Goal: Task Accomplishment & Management: Manage account settings

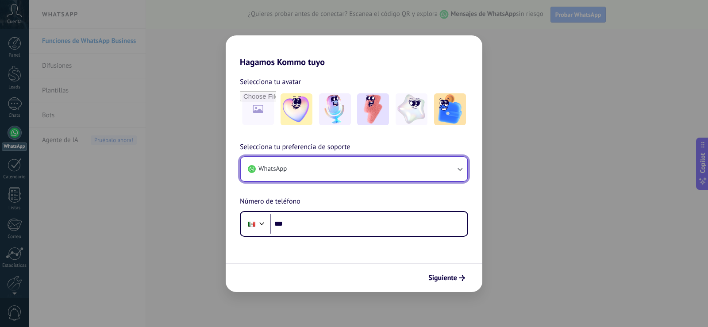
click at [458, 174] on button "WhatsApp" at bounding box center [354, 169] width 226 height 24
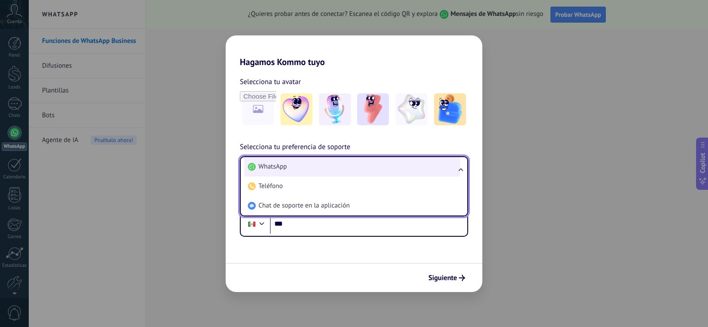
click at [280, 168] on span "WhatsApp" at bounding box center [272, 166] width 28 height 9
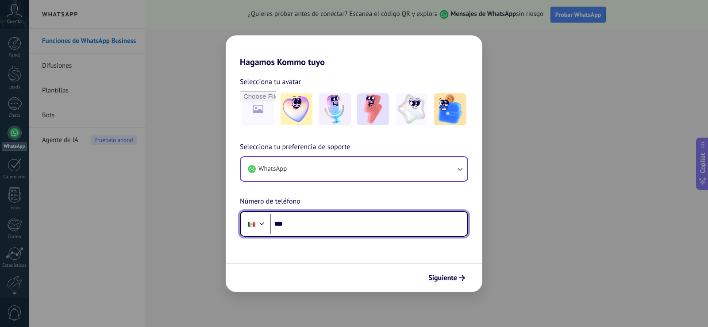
click at [297, 229] on input "***" at bounding box center [368, 224] width 197 height 20
type input "**********"
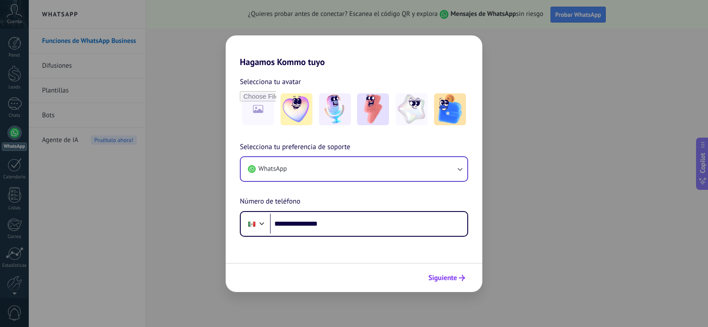
click at [437, 275] on span "Siguiente" at bounding box center [442, 278] width 29 height 6
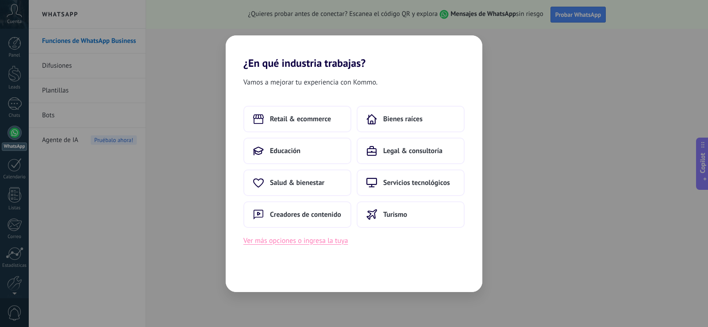
click at [333, 239] on button "Ver más opciones o ingresa la tuya" at bounding box center [295, 240] width 104 height 11
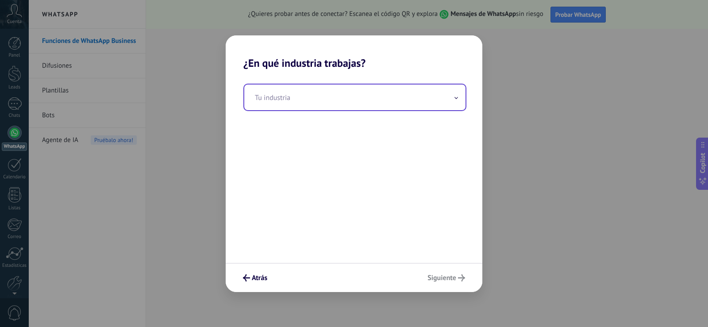
click at [309, 99] on input "text" at bounding box center [354, 97] width 221 height 26
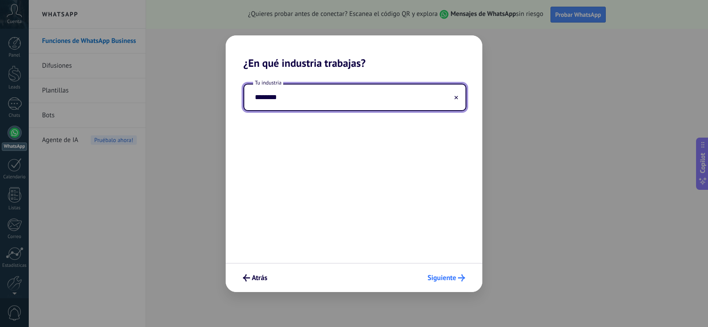
type input "********"
click at [458, 278] on use "submit" at bounding box center [461, 277] width 7 height 7
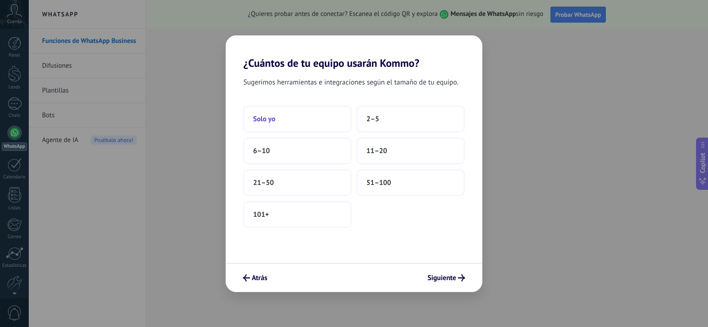
click at [312, 107] on button "Solo yo" at bounding box center [297, 119] width 108 height 27
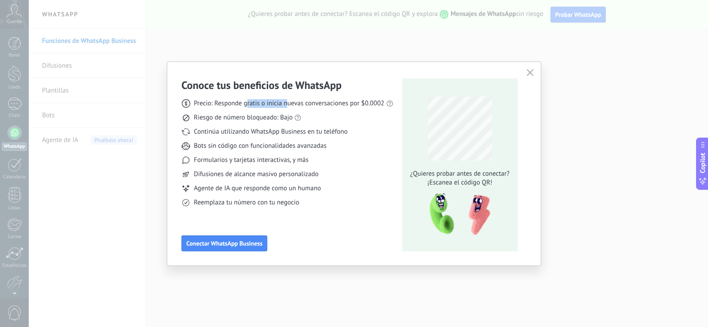
drag, startPoint x: 247, startPoint y: 101, endPoint x: 286, endPoint y: 103, distance: 39.4
click at [286, 103] on span "Precio: Responde gratis o inicia nuevas conversaciones por $0.0002" at bounding box center [289, 103] width 191 height 9
drag, startPoint x: 229, startPoint y: 115, endPoint x: 254, endPoint y: 114, distance: 25.2
click at [254, 114] on span "Riesgo de número bloqueado: Bajo" at bounding box center [243, 117] width 99 height 9
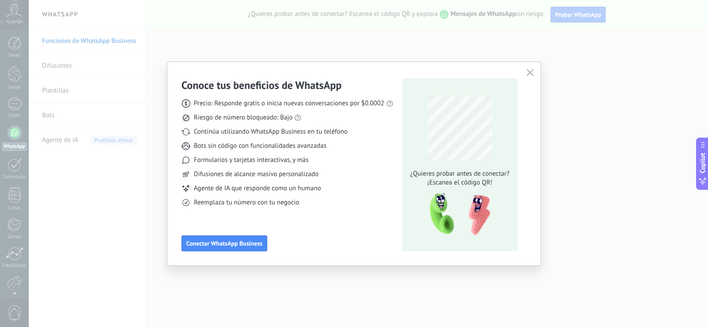
click at [366, 133] on div "Continúa utilizando WhatsApp Business en tu teléfono" at bounding box center [287, 131] width 212 height 9
drag, startPoint x: 245, startPoint y: 133, endPoint x: 289, endPoint y: 134, distance: 43.8
click at [289, 134] on span "Continúa utilizando WhatsApp Business en tu teléfono" at bounding box center [270, 131] width 153 height 9
click at [294, 145] on span "Bots sin código con funcionalidades avanzadas" at bounding box center [260, 146] width 133 height 9
drag, startPoint x: 230, startPoint y: 146, endPoint x: 300, endPoint y: 151, distance: 70.9
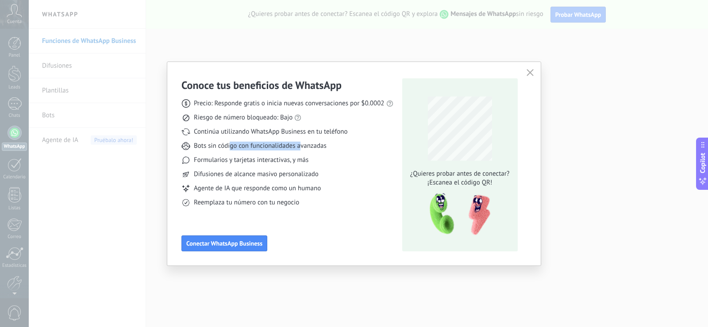
click at [300, 151] on div "Precio: Responde gratis o inicia nuevas conversaciones por $0.0002 Riesgo de nú…" at bounding box center [287, 149] width 212 height 115
click at [294, 184] on div "Precio: Responde gratis o inicia nuevas conversaciones por $0.0002 Riesgo de nú…" at bounding box center [287, 149] width 212 height 115
click at [529, 75] on icon "button" at bounding box center [529, 72] width 7 height 7
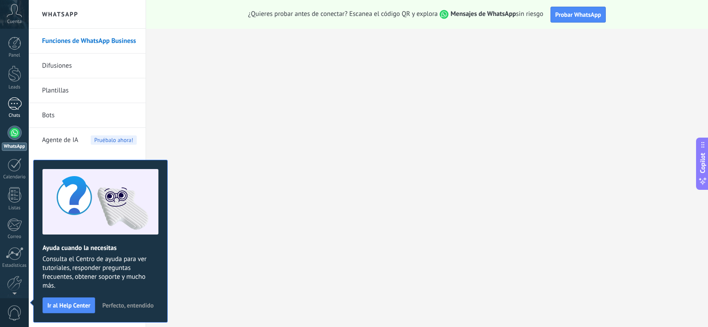
click at [14, 109] on div at bounding box center [15, 103] width 14 height 13
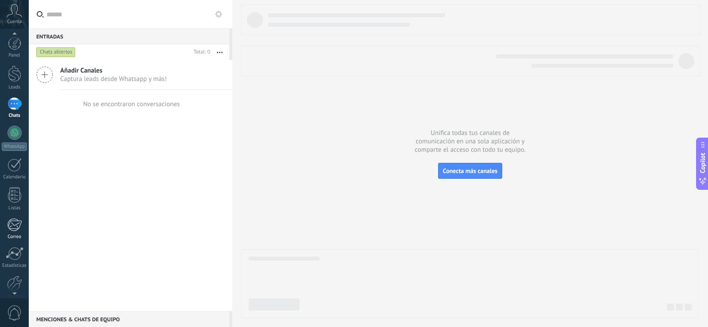
scroll to position [41, 0]
click at [15, 95] on div at bounding box center [15, 91] width 14 height 14
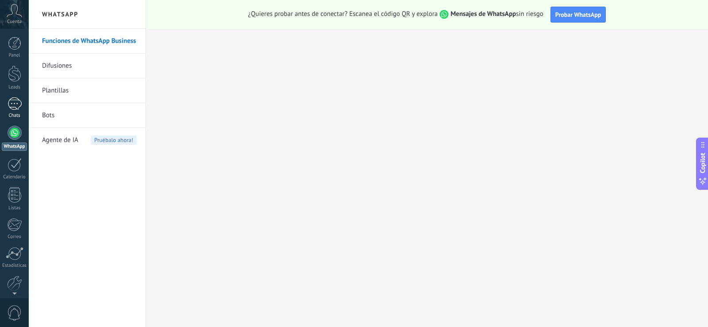
click at [26, 107] on link "Chats" at bounding box center [14, 107] width 29 height 21
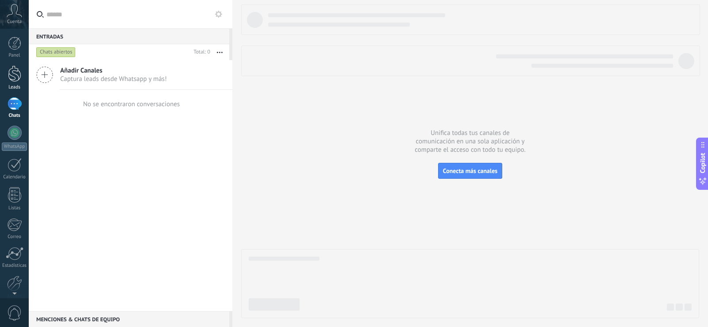
click at [16, 72] on div at bounding box center [14, 73] width 13 height 16
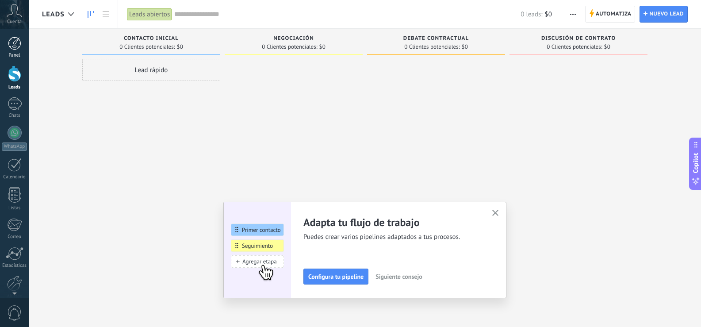
click at [18, 44] on div at bounding box center [14, 43] width 13 height 13
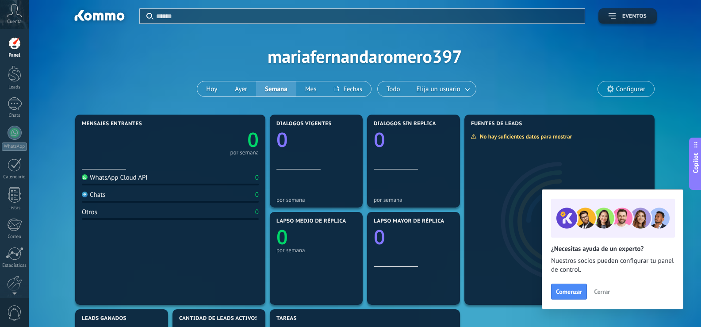
click at [622, 13] on span "Eventos" at bounding box center [634, 16] width 24 height 6
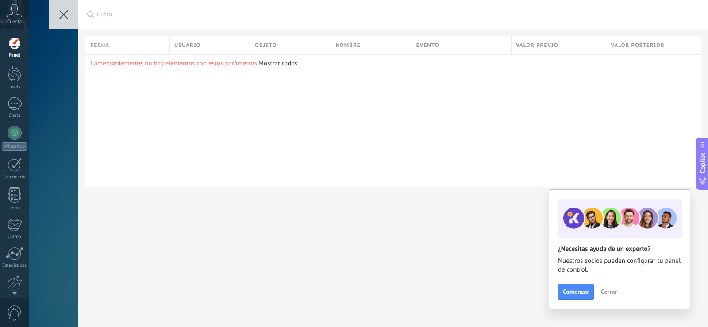
click at [71, 10] on button at bounding box center [63, 14] width 29 height 29
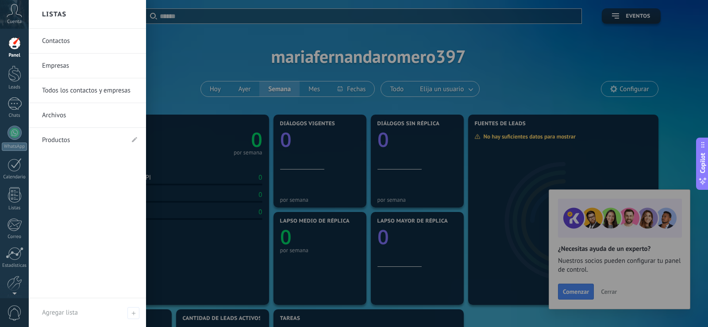
click at [101, 142] on link "Productos" at bounding box center [83, 140] width 82 height 25
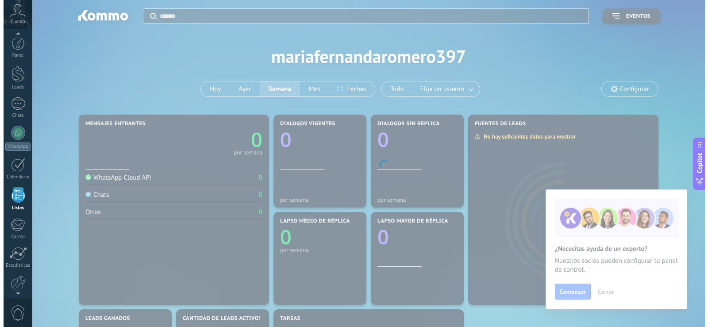
scroll to position [23, 0]
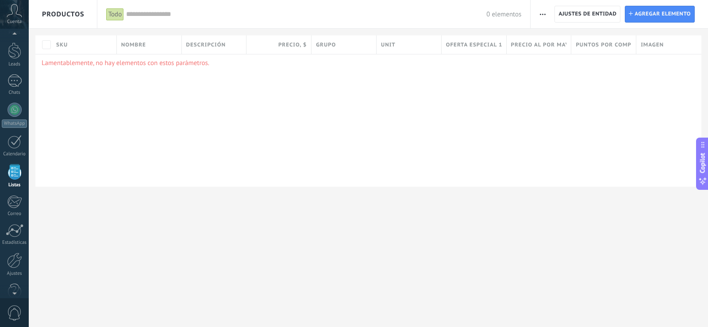
click at [11, 12] on icon at bounding box center [14, 10] width 15 height 13
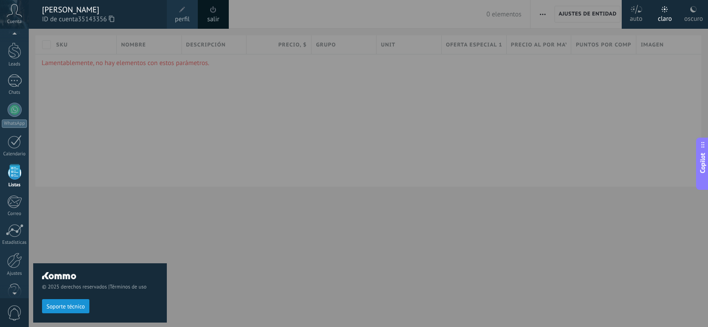
click at [73, 99] on div "© 2025 derechos reservados | Términos de uso Soporte técnico" at bounding box center [100, 178] width 134 height 298
click at [72, 97] on div "© 2025 derechos reservados | Términos de uso Soporte técnico" at bounding box center [100, 178] width 134 height 298
click at [6, 11] on div "Cuenta" at bounding box center [14, 14] width 29 height 29
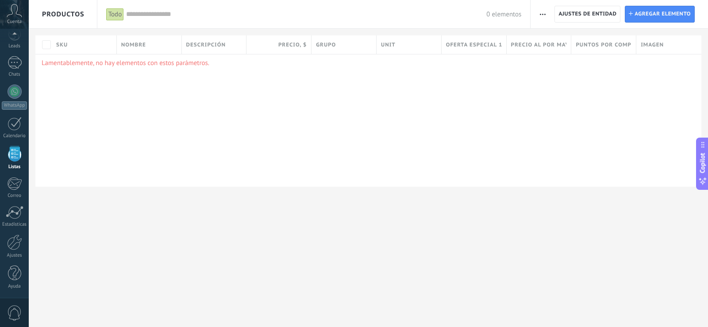
scroll to position [23, 0]
drag, startPoint x: 272, startPoint y: 111, endPoint x: 260, endPoint y: 100, distance: 16.6
click at [271, 111] on div "Lamentablemente, no hay elementos con estos parámetros." at bounding box center [368, 120] width 666 height 133
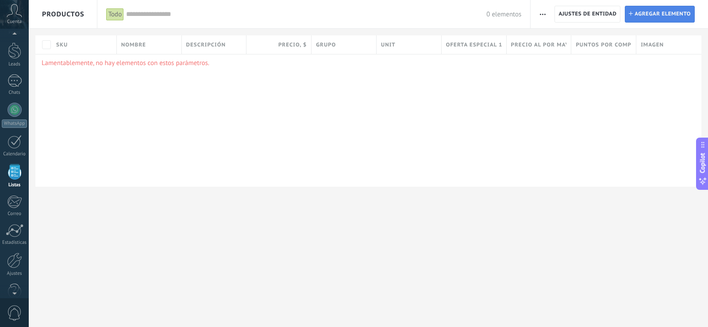
click at [689, 12] on span "Agregar elemento" at bounding box center [662, 14] width 56 height 16
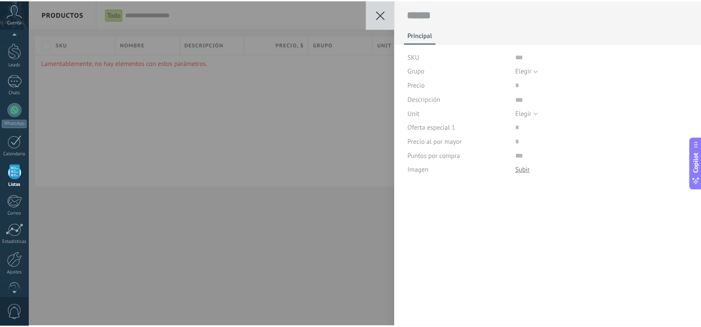
scroll to position [9, 0]
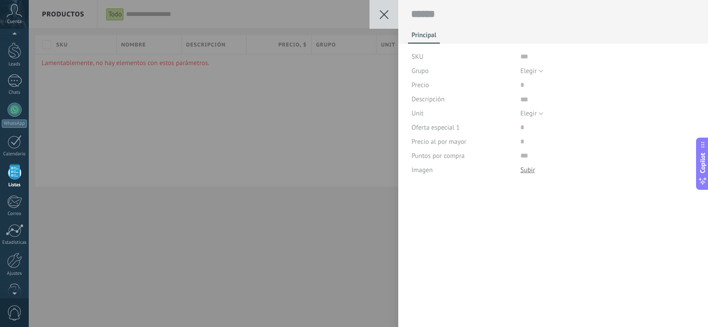
click at [383, 14] on use at bounding box center [383, 14] width 9 height 9
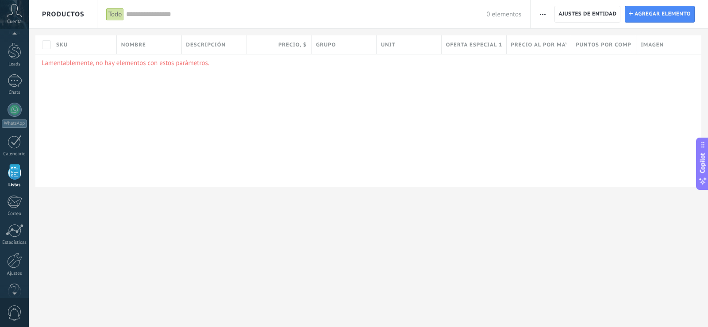
click at [538, 15] on button "button" at bounding box center [542, 14] width 13 height 17
click at [324, 104] on div "Lamentablemente, no hay elementos con estos parámetros." at bounding box center [368, 120] width 666 height 133
click at [17, 56] on div at bounding box center [14, 50] width 13 height 16
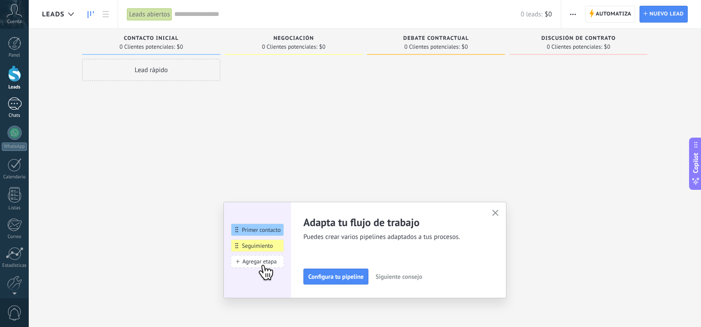
click at [11, 112] on link "Chats" at bounding box center [14, 107] width 29 height 21
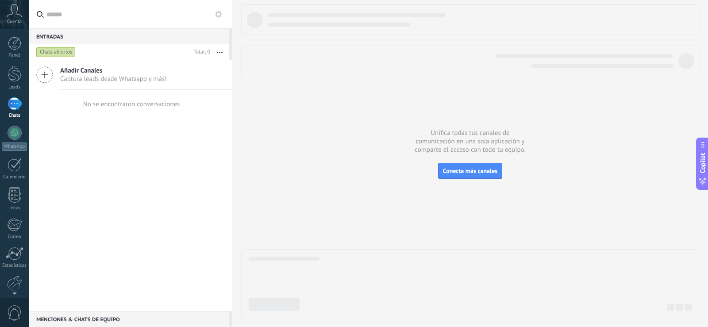
click at [128, 79] on span "Captura leads desde Whatsapp y más!" at bounding box center [113, 79] width 107 height 8
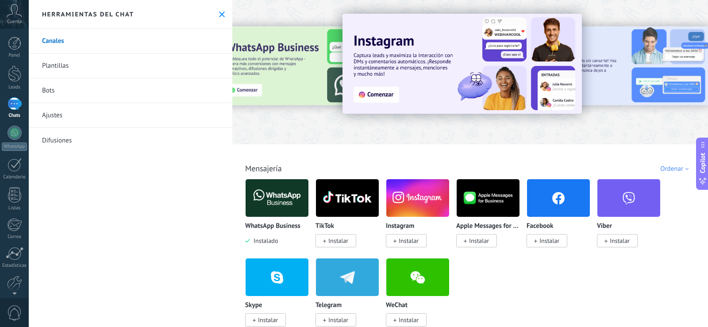
click at [365, 158] on div "Todo Bandeja de entrada Soluciones de IA Automatizaciones Fuentes de leads Inst…" at bounding box center [470, 158] width 470 height 29
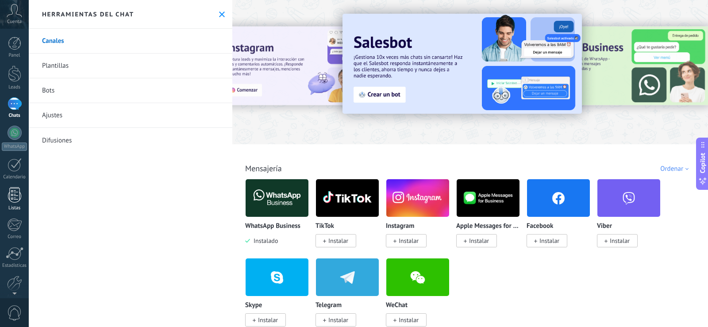
click at [15, 195] on div at bounding box center [14, 194] width 13 height 15
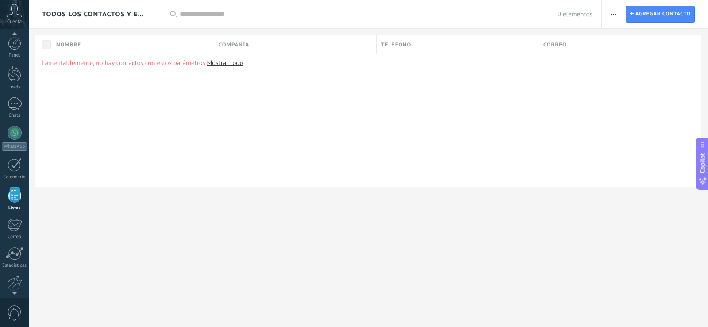
scroll to position [23, 0]
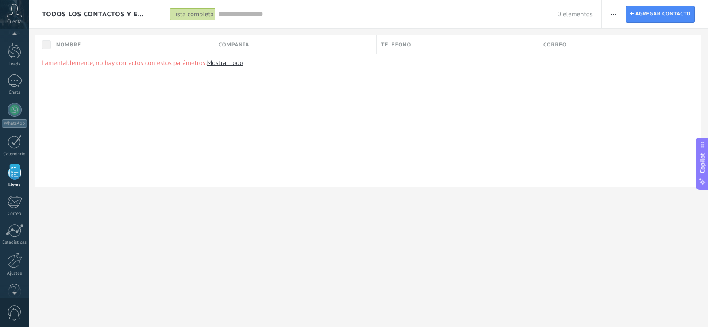
click at [707, 155] on button "Copilot" at bounding box center [702, 164] width 12 height 52
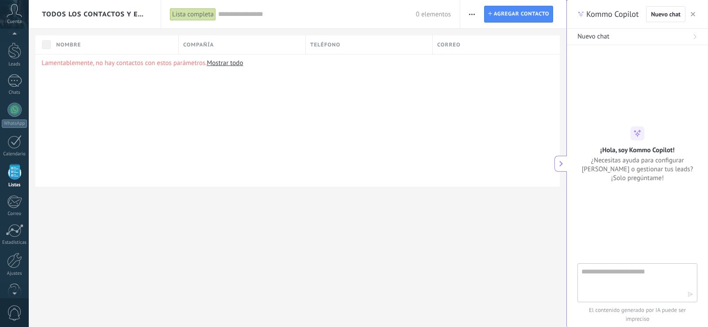
type textarea "***"
click at [640, 279] on textarea at bounding box center [631, 282] width 100 height 32
type textarea "**********"
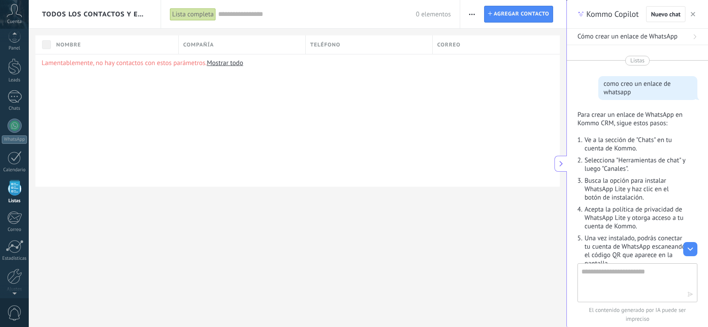
scroll to position [23, 0]
click at [18, 87] on link "Chats" at bounding box center [14, 84] width 29 height 21
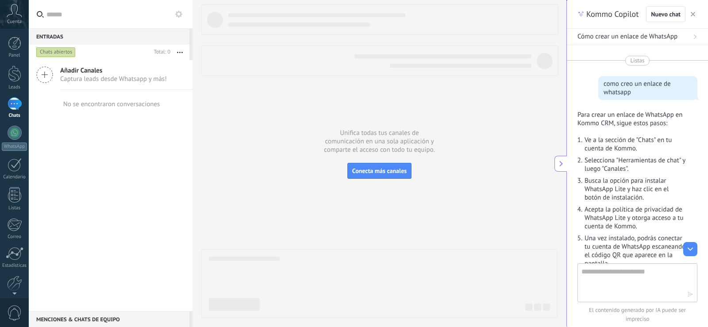
click at [183, 12] on button at bounding box center [178, 14] width 11 height 11
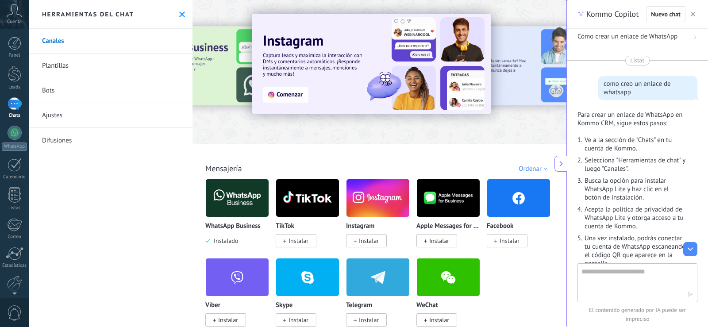
click at [87, 42] on link "Canales" at bounding box center [111, 41] width 164 height 25
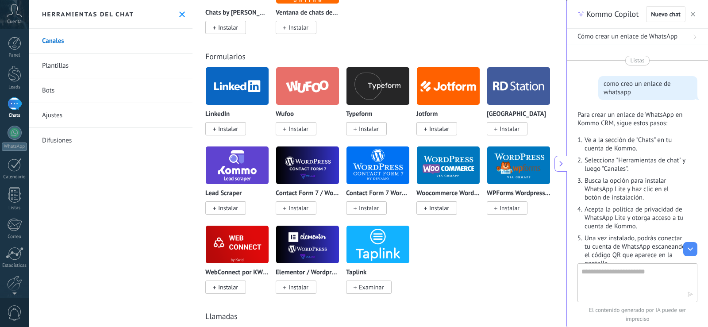
scroll to position [973, 0]
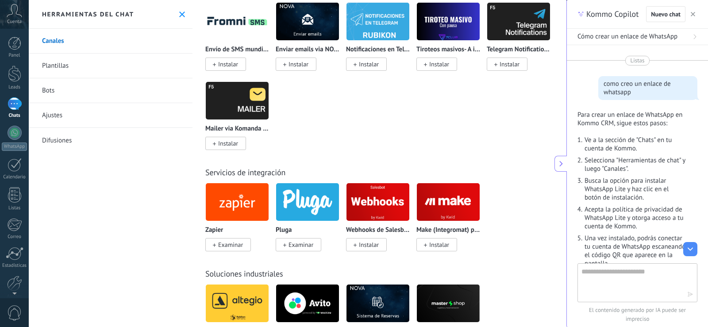
scroll to position [2034, 0]
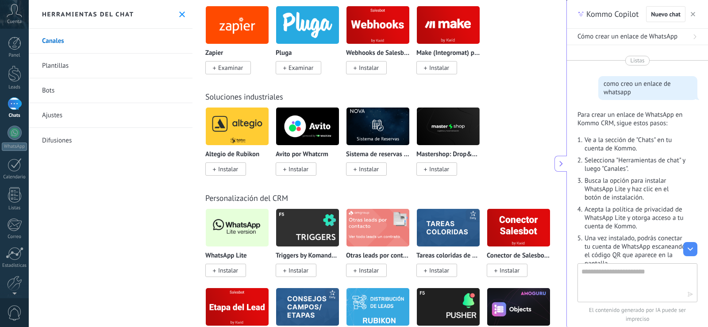
click at [234, 269] on span "Instalar" at bounding box center [228, 270] width 20 height 8
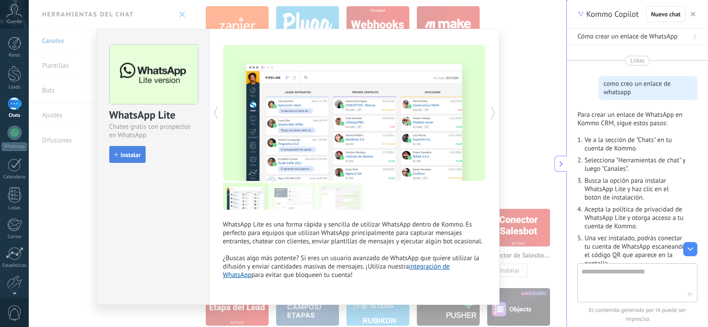
click at [125, 156] on span "Instalar" at bounding box center [131, 155] width 20 height 6
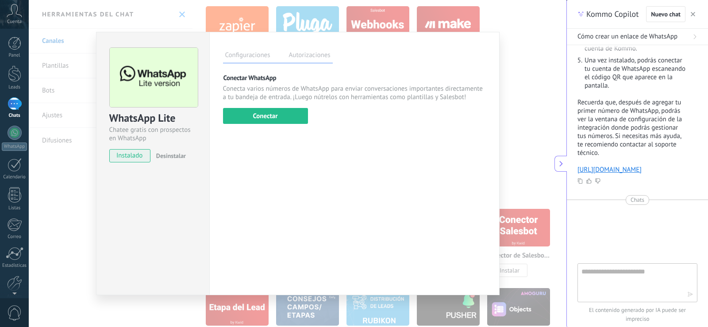
scroll to position [186, 0]
click at [265, 111] on button "Conectar" at bounding box center [265, 116] width 85 height 16
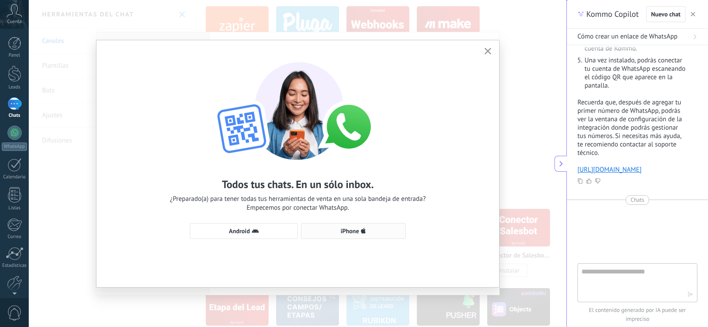
click at [345, 230] on span "iPhone" at bounding box center [350, 231] width 19 height 6
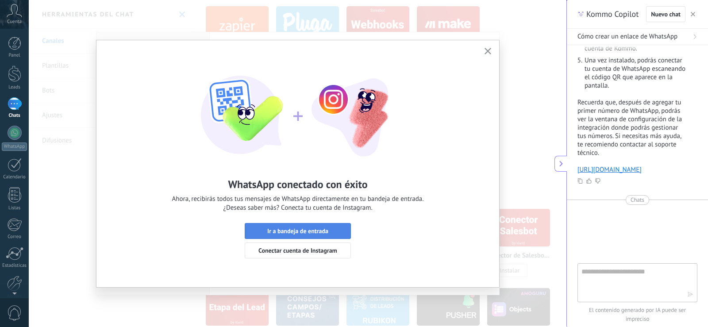
click at [323, 231] on span "Ir a bandeja de entrada" at bounding box center [297, 231] width 61 height 6
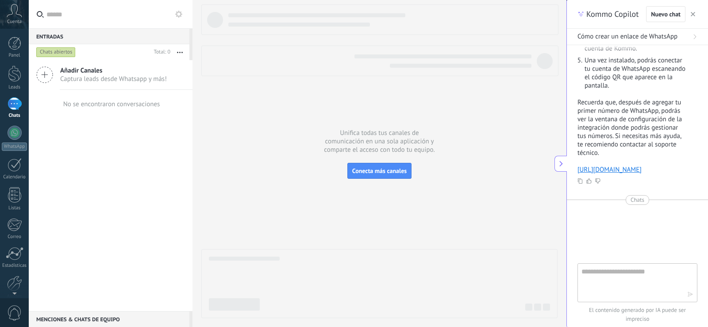
click at [51, 57] on div "Chats abiertos" at bounding box center [92, 52] width 116 height 16
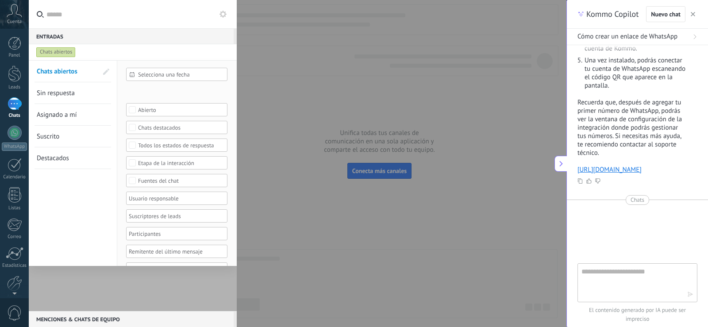
click at [53, 54] on div "Chats abiertos" at bounding box center [55, 52] width 39 height 11
click at [177, 73] on span "Selecciona una fecha" at bounding box center [180, 74] width 84 height 7
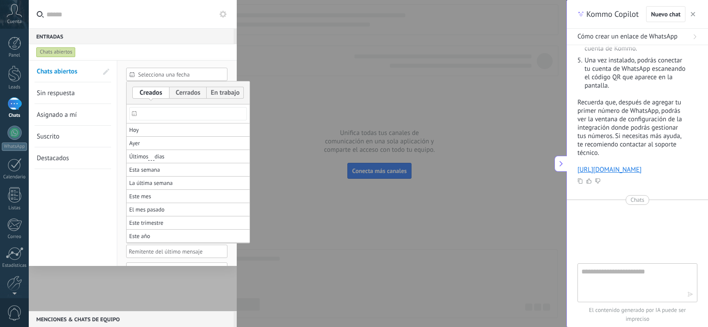
click at [179, 73] on div at bounding box center [354, 163] width 708 height 327
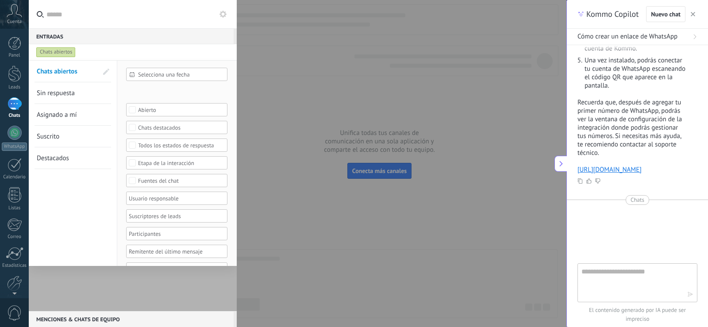
click at [71, 201] on div "Chats abiertos Sin respuesta Asignado a mí Suscrito Destacados Guardar" at bounding box center [73, 181] width 88 height 241
click at [401, 133] on div at bounding box center [354, 163] width 708 height 327
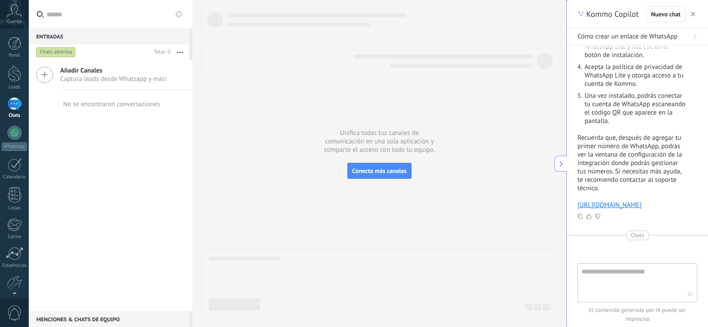
scroll to position [177, 0]
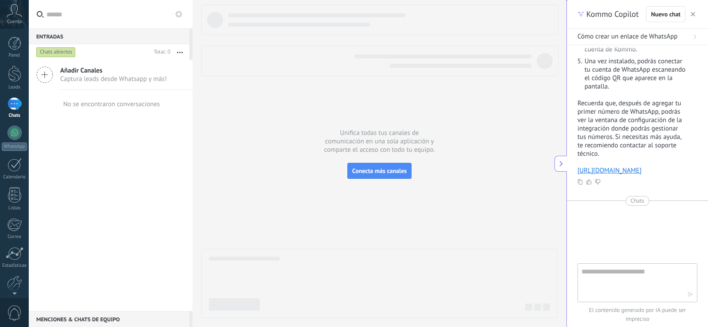
click at [82, 103] on div "No se encontraron conversaciones" at bounding box center [111, 104] width 97 height 8
click at [44, 78] on icon at bounding box center [44, 74] width 17 height 17
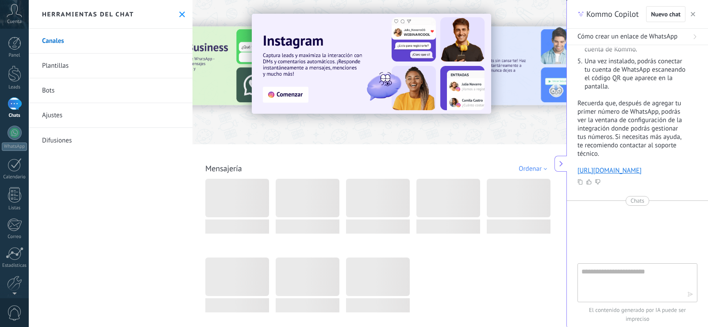
click at [95, 67] on link "Plantillas" at bounding box center [111, 66] width 164 height 25
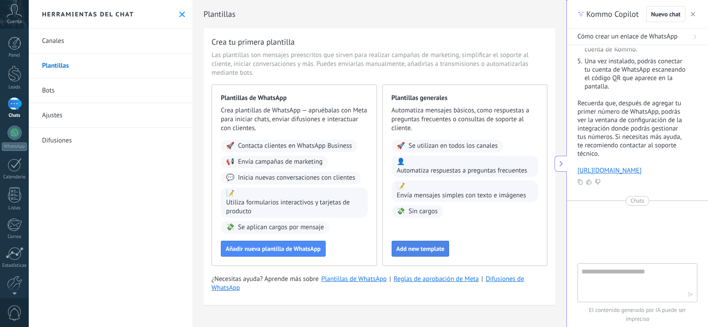
click at [421, 245] on span "Add new template" at bounding box center [420, 248] width 48 height 6
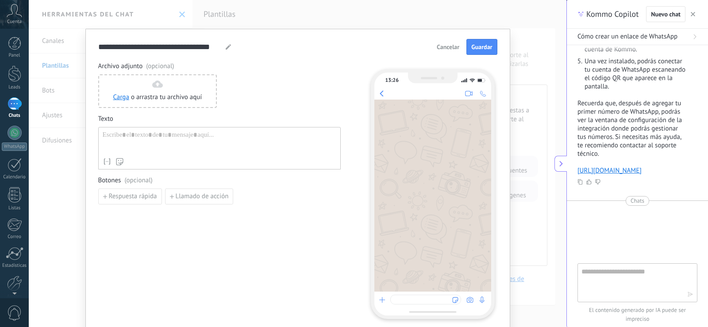
click at [448, 48] on span "Cancelar" at bounding box center [448, 47] width 23 height 6
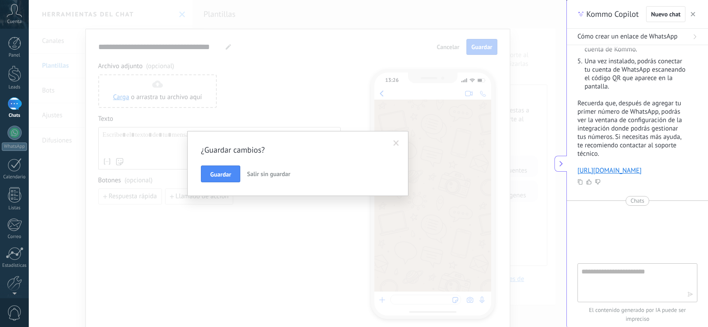
click at [257, 173] on span "Salir sin guardar" at bounding box center [268, 174] width 43 height 8
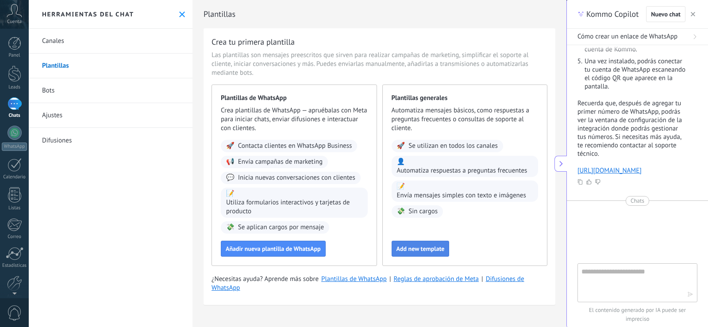
click at [405, 251] on span "Add new template" at bounding box center [420, 248] width 48 height 6
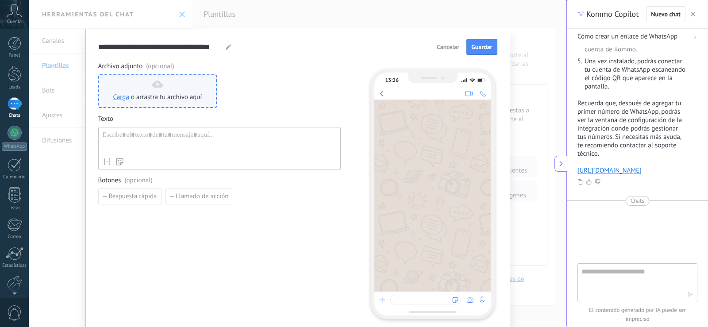
click at [191, 96] on span "o arrastra tu archivo aquí" at bounding box center [166, 97] width 71 height 9
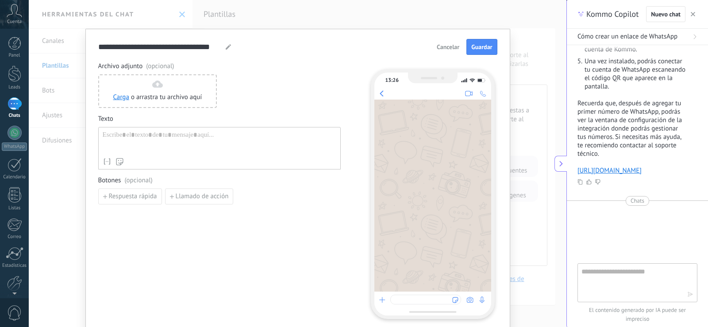
click at [195, 133] on div at bounding box center [220, 142] width 234 height 23
click at [193, 133] on div at bounding box center [220, 142] width 234 height 23
drag, startPoint x: 169, startPoint y: 128, endPoint x: 91, endPoint y: 127, distance: 78.3
click at [77, 128] on div "**********" at bounding box center [297, 163] width 537 height 327
drag, startPoint x: 173, startPoint y: 142, endPoint x: 75, endPoint y: 138, distance: 97.8
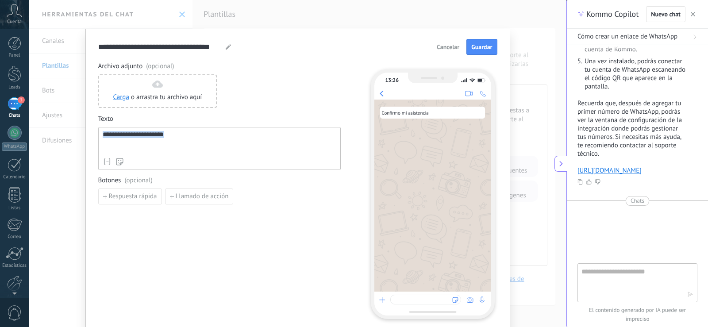
click at [75, 138] on div "**********" at bounding box center [297, 163] width 537 height 327
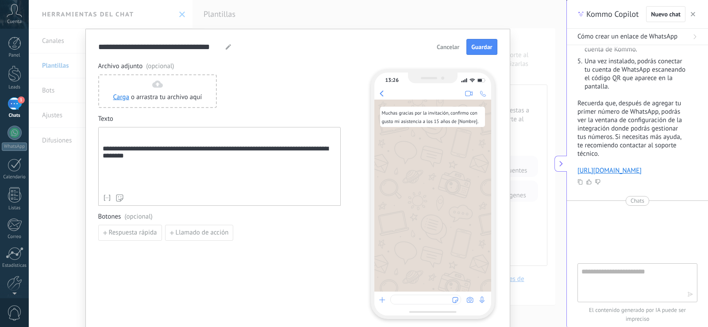
click at [103, 149] on div "**********" at bounding box center [220, 160] width 234 height 59
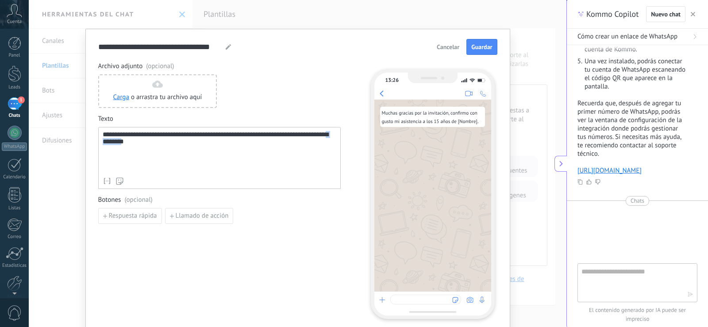
drag, startPoint x: 135, startPoint y: 142, endPoint x: 110, endPoint y: 146, distance: 26.0
click at [110, 146] on div "**********" at bounding box center [220, 152] width 234 height 42
click at [157, 142] on div "**********" at bounding box center [220, 152] width 234 height 42
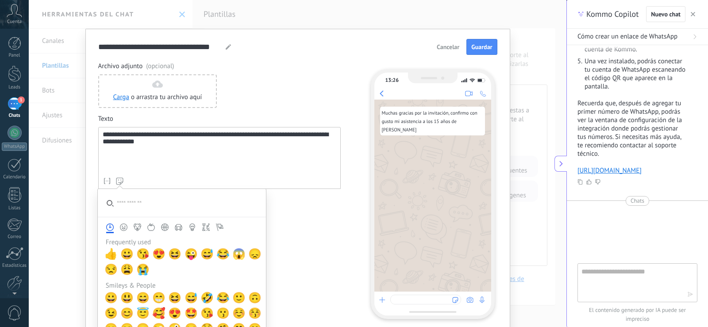
click at [150, 205] on input "search" at bounding box center [182, 203] width 168 height 28
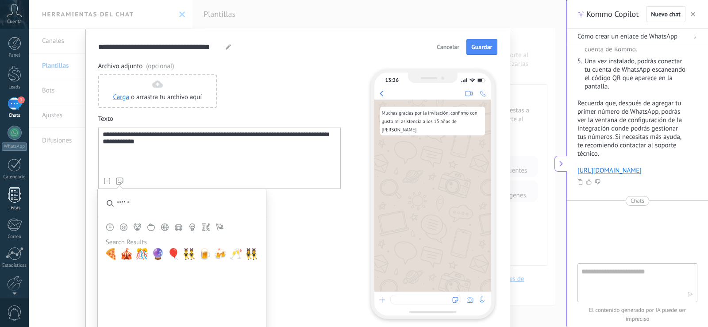
drag, startPoint x: 162, startPoint y: 206, endPoint x: 15, endPoint y: 189, distance: 148.2
click at [20, 204] on body ".abccls-1,.abccls-2{fill-rule:evenodd}.abccls-2{fill:#fff} .abfcls-1{fill:none}…" at bounding box center [354, 163] width 708 height 327
click at [137, 254] on span "🕺" at bounding box center [141, 254] width 13 height 12
click at [136, 208] on input "******" at bounding box center [182, 203] width 168 height 28
click at [142, 256] on span "💃" at bounding box center [141, 254] width 13 height 12
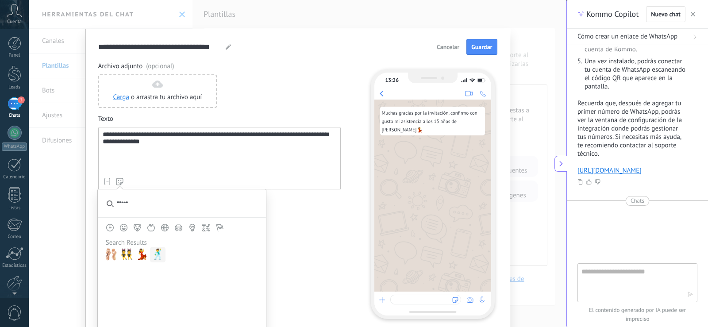
click at [155, 253] on span "🕺" at bounding box center [157, 254] width 13 height 12
click at [314, 245] on div "**********" at bounding box center [219, 190] width 242 height 257
click at [149, 142] on div "**********" at bounding box center [220, 152] width 234 height 42
click at [117, 182] on use at bounding box center [119, 181] width 7 height 7
drag, startPoint x: 134, startPoint y: 208, endPoint x: 84, endPoint y: 206, distance: 50.0
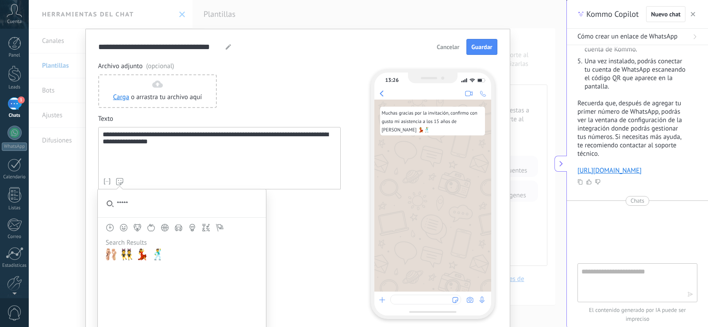
click at [85, 206] on div "**********" at bounding box center [297, 181] width 425 height 304
type input "*****"
click at [155, 254] on span "✨" at bounding box center [157, 254] width 13 height 12
click at [103, 136] on div "**********" at bounding box center [220, 152] width 234 height 42
click at [159, 144] on div "**********" at bounding box center [220, 152] width 234 height 42
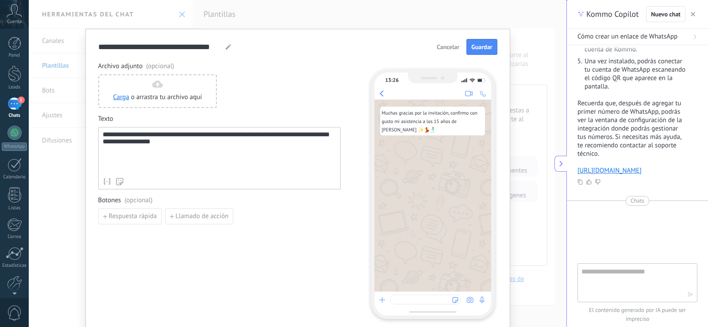
click at [120, 183] on use at bounding box center [119, 181] width 7 height 7
click at [155, 256] on span "✨" at bounding box center [157, 254] width 13 height 12
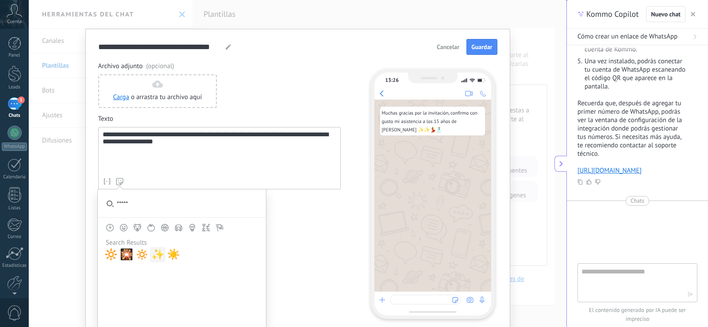
click at [155, 256] on span "✨" at bounding box center [157, 254] width 13 height 12
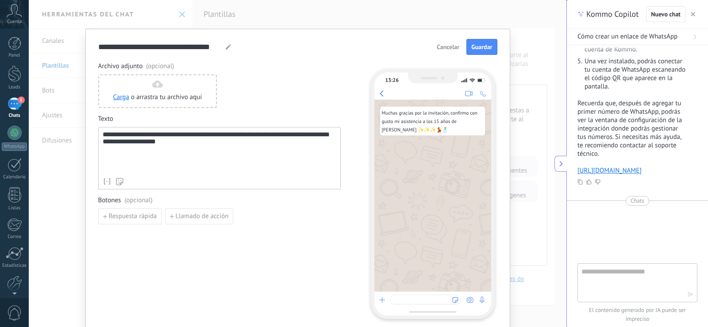
click at [196, 150] on div "**********" at bounding box center [220, 152] width 234 height 42
click at [192, 137] on div "**********" at bounding box center [220, 152] width 234 height 42
click at [193, 148] on div "**********" at bounding box center [220, 152] width 234 height 42
click at [314, 225] on div "**********" at bounding box center [219, 190] width 242 height 257
click at [119, 154] on div "**********" at bounding box center [220, 152] width 234 height 42
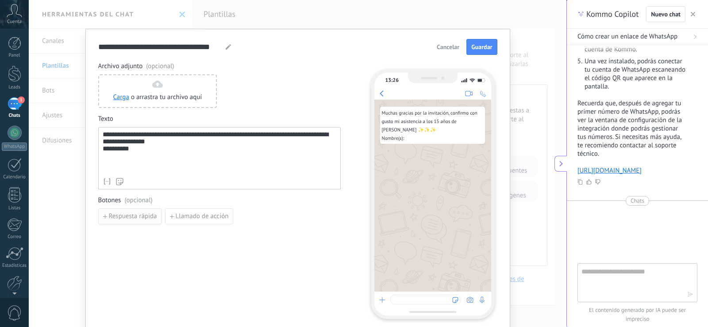
click at [127, 218] on span "Respuesta rápida" at bounding box center [133, 216] width 48 height 6
click at [232, 268] on div "**********" at bounding box center [219, 190] width 242 height 257
click at [216, 214] on button "button" at bounding box center [219, 216] width 7 height 13
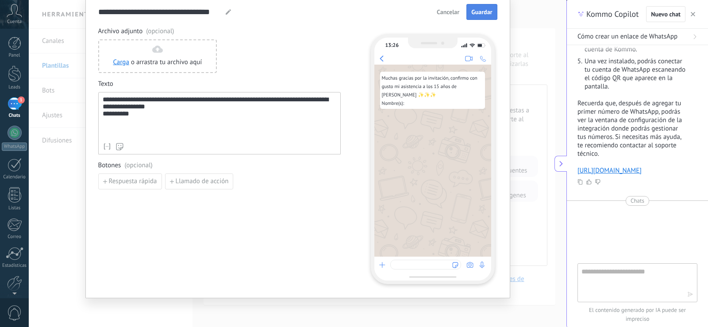
click at [469, 11] on button "Guardar" at bounding box center [481, 12] width 31 height 16
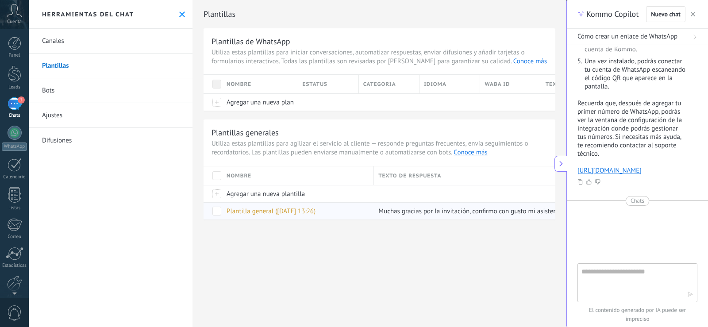
click at [216, 214] on span at bounding box center [216, 211] width 9 height 9
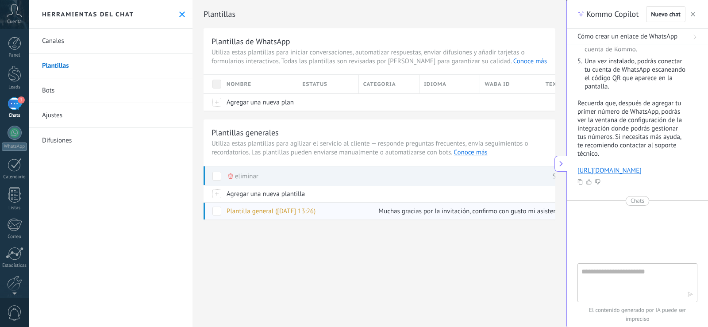
click at [209, 212] on div at bounding box center [212, 210] width 19 height 17
click at [408, 210] on span "Muchas gracias por la invitación, confirmo con gusto mi asistencia a los 15 año…" at bounding box center [548, 211] width 343 height 8
click at [245, 210] on span "Plantilla general ([DATE] 13:26)" at bounding box center [269, 211] width 89 height 8
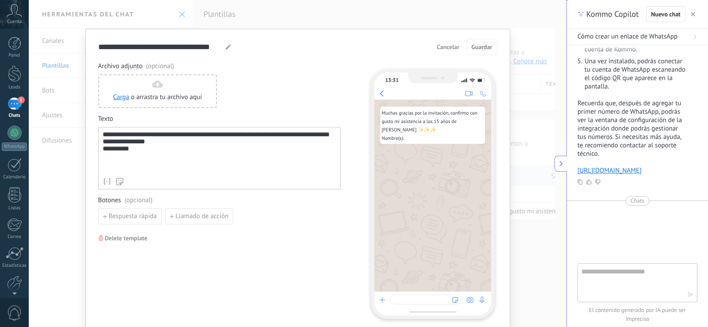
scroll to position [35, 0]
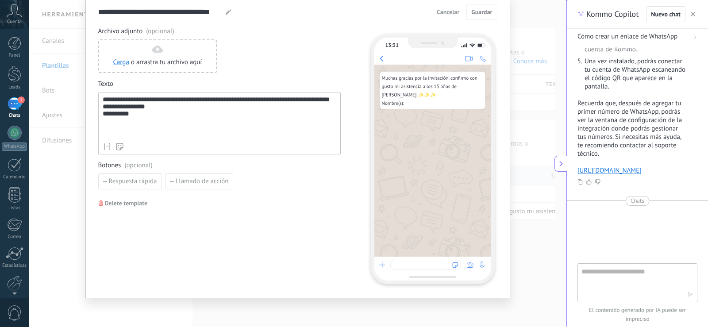
click at [449, 10] on span "Cancelar" at bounding box center [448, 12] width 23 height 6
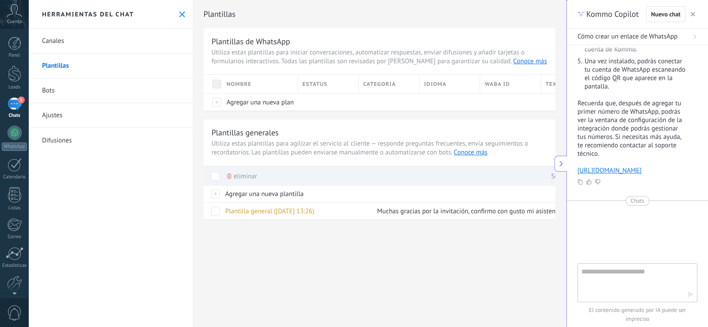
click at [559, 165] on use at bounding box center [560, 164] width 3 height 6
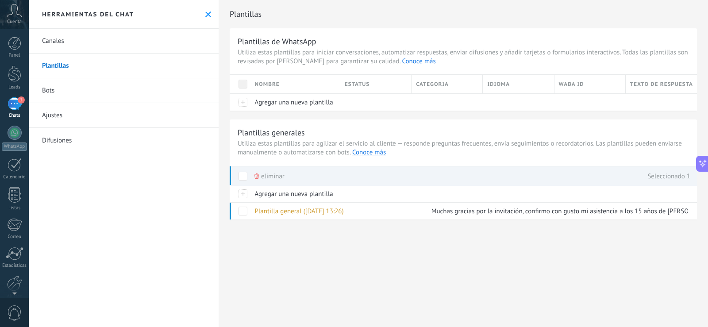
click at [242, 173] on span at bounding box center [242, 176] width 9 height 9
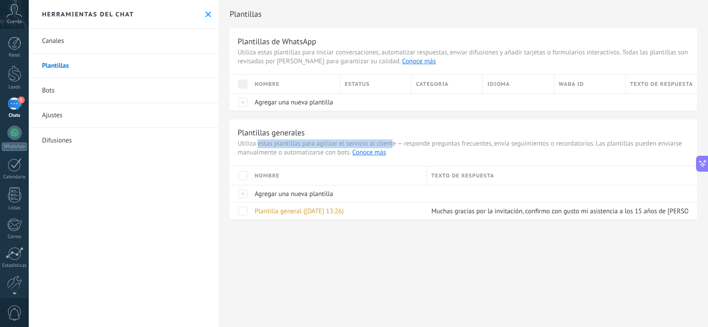
drag, startPoint x: 257, startPoint y: 145, endPoint x: 393, endPoint y: 146, distance: 136.2
click at [393, 146] on span "Utiliza estas plantillas para agilizar el servicio al cliente — responde pregun…" at bounding box center [462, 148] width 451 height 18
click at [451, 153] on span "Utiliza estas plantillas para agilizar el servicio al cliente — responde pregun…" at bounding box center [462, 148] width 451 height 18
click at [280, 101] on span "Agregar una nueva plantilla" at bounding box center [294, 102] width 78 height 8
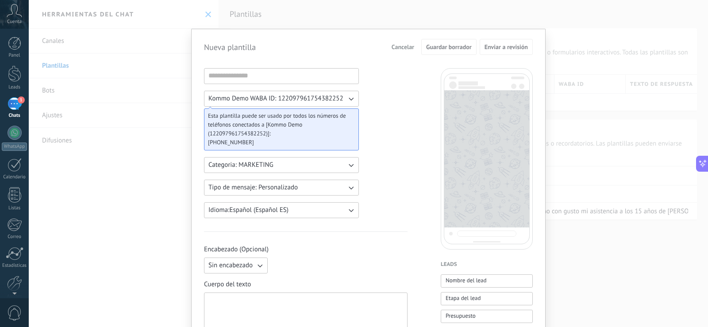
click at [383, 44] on div "Nueva plantilla Cancelar Guardar borrador Enviar a revisión" at bounding box center [368, 47] width 329 height 16
click at [405, 46] on span "Cancelar" at bounding box center [402, 47] width 23 height 6
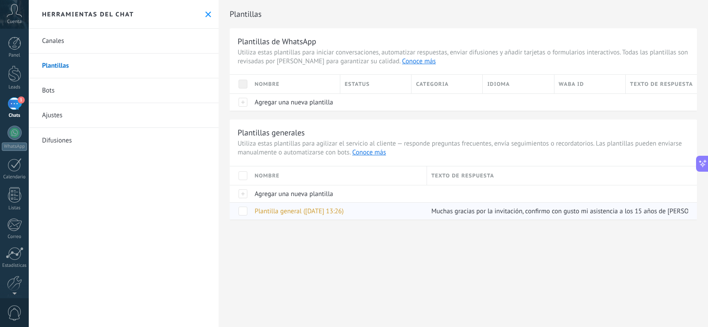
click at [252, 212] on div "Plantilla general ([DATE] 13:26)" at bounding box center [336, 211] width 172 height 17
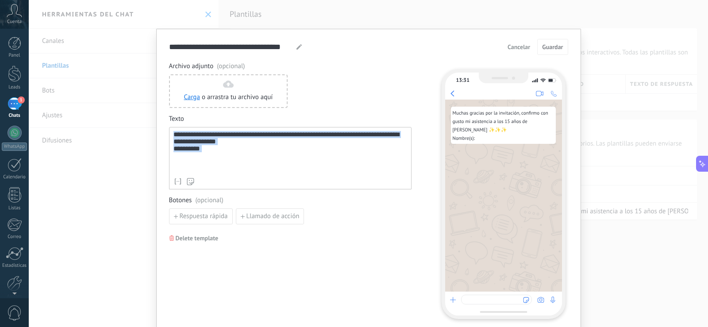
drag, startPoint x: 258, startPoint y: 164, endPoint x: 66, endPoint y: 115, distance: 197.7
click at [66, 115] on div "**********" at bounding box center [368, 163] width 679 height 327
copy div "**********"
click at [531, 46] on button "Cancelar" at bounding box center [518, 46] width 31 height 13
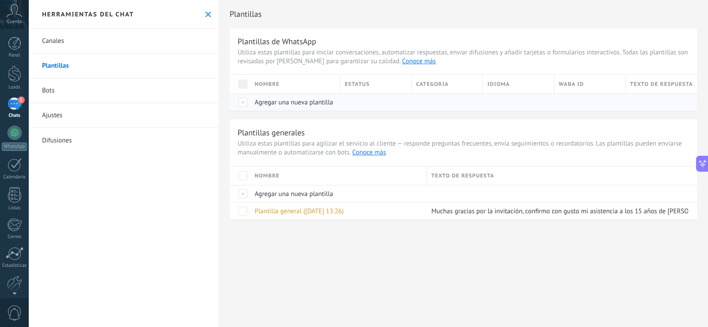
click at [249, 99] on div at bounding box center [240, 101] width 21 height 17
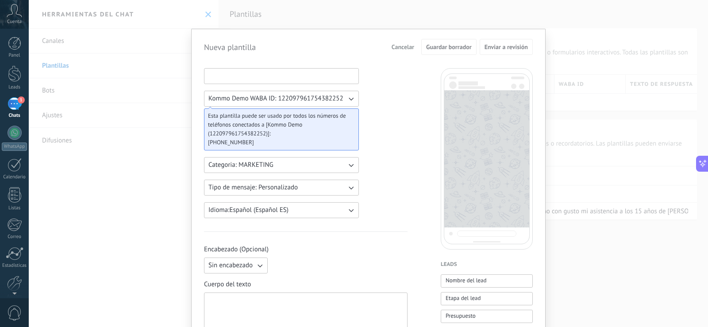
click at [269, 73] on input at bounding box center [281, 76] width 154 height 14
click at [297, 165] on button "Categoria: MARKETING" at bounding box center [281, 165] width 155 height 16
click at [297, 165] on li "UTILITY" at bounding box center [279, 164] width 160 height 15
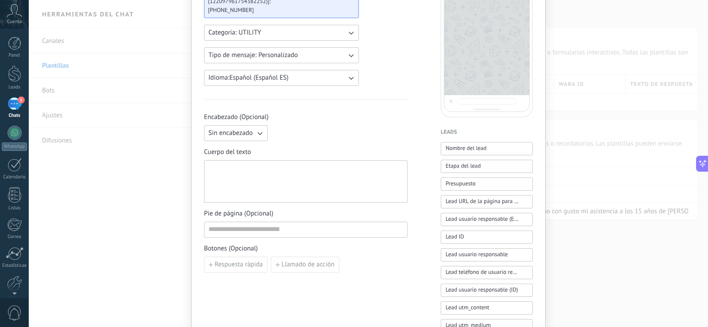
scroll to position [133, 0]
click at [255, 178] on div at bounding box center [305, 181] width 195 height 35
paste div
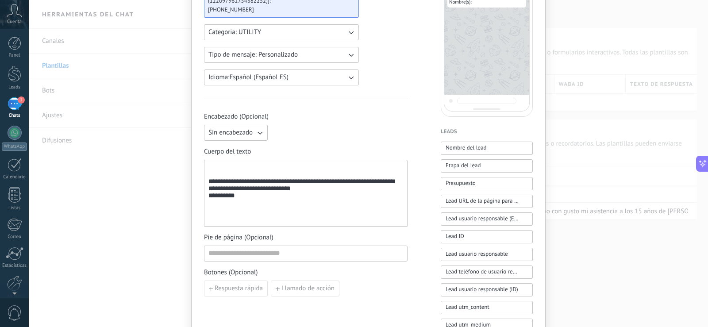
click at [254, 171] on div "**********" at bounding box center [305, 193] width 195 height 59
click at [208, 183] on div "**********" at bounding box center [305, 193] width 195 height 59
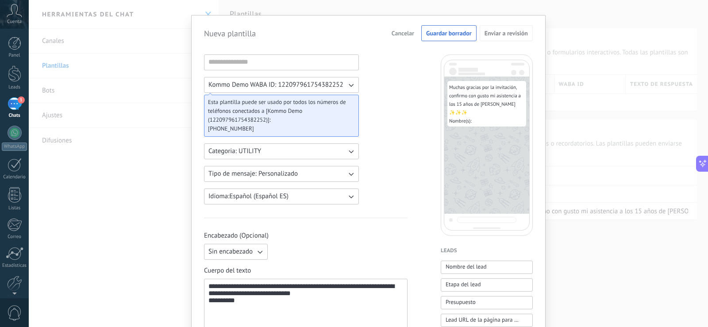
scroll to position [0, 0]
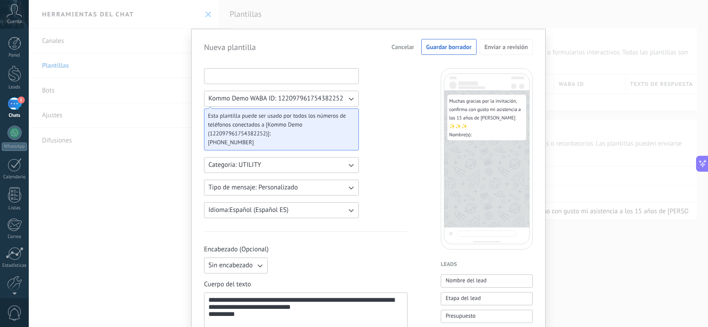
click at [262, 74] on input at bounding box center [281, 76] width 154 height 14
click at [279, 70] on input at bounding box center [281, 76] width 154 height 14
click at [288, 73] on input at bounding box center [281, 76] width 154 height 14
type input "**********"
click at [349, 99] on icon "button" at bounding box center [350, 98] width 9 height 9
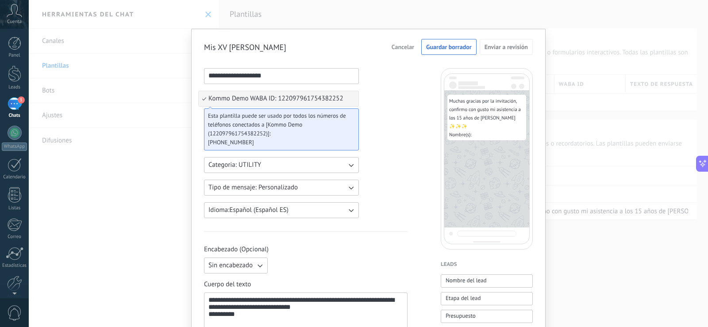
click at [349, 99] on li "Kommo Demo WABA ID: 122097961754382252" at bounding box center [279, 98] width 160 height 15
click at [349, 99] on icon "button" at bounding box center [350, 98] width 9 height 9
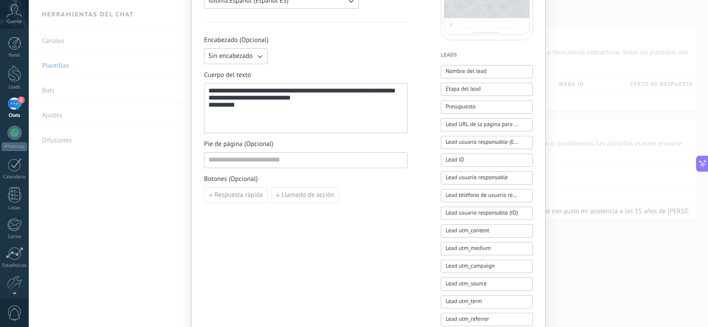
scroll to position [177, 0]
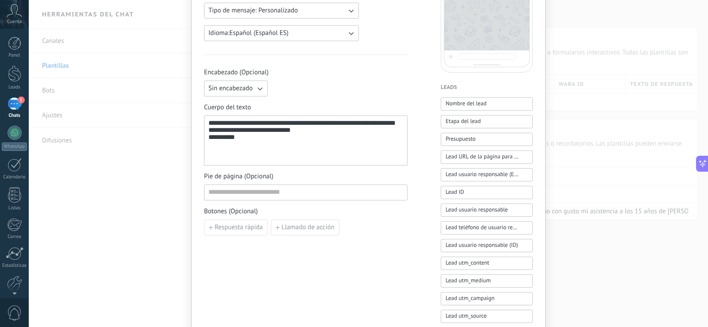
click at [227, 91] on span "Sin encabezado" at bounding box center [230, 88] width 44 height 9
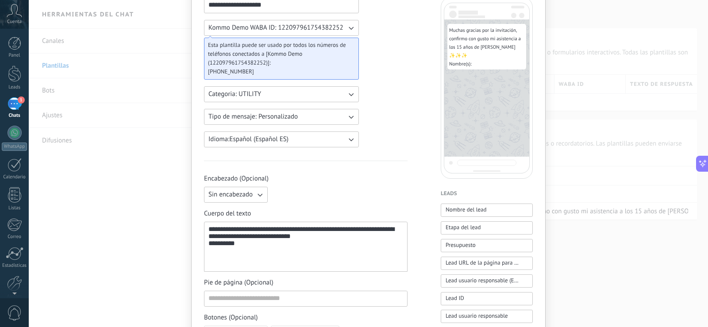
scroll to position [0, 0]
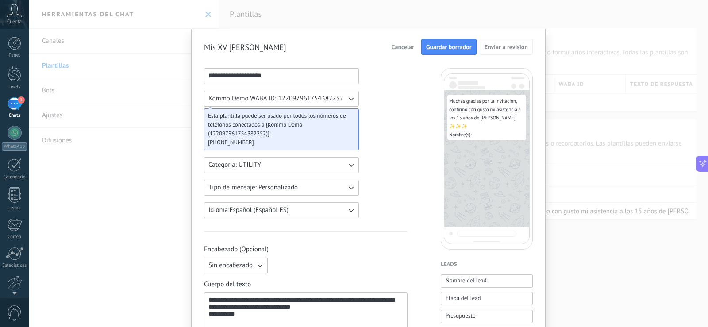
click at [434, 42] on button "Guardar borrador" at bounding box center [448, 47] width 55 height 16
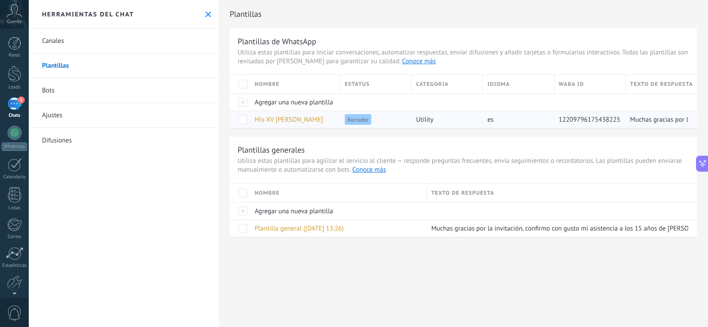
click at [241, 120] on span at bounding box center [242, 119] width 9 height 9
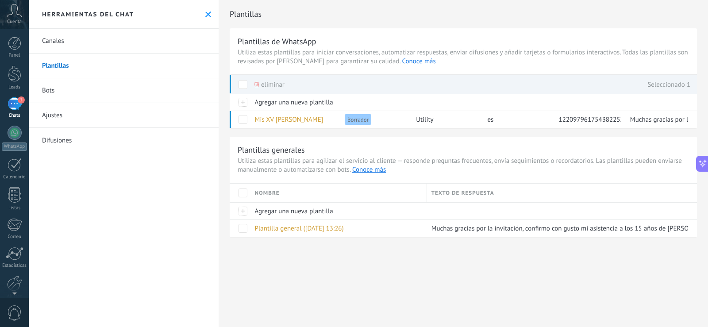
click at [244, 119] on span at bounding box center [242, 119] width 9 height 9
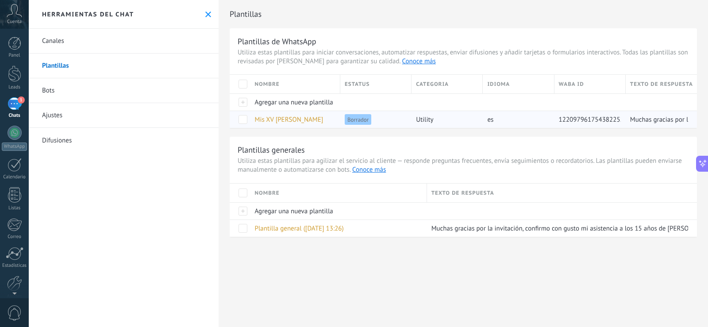
click at [281, 120] on span "Mis XV [PERSON_NAME]" at bounding box center [289, 119] width 69 height 8
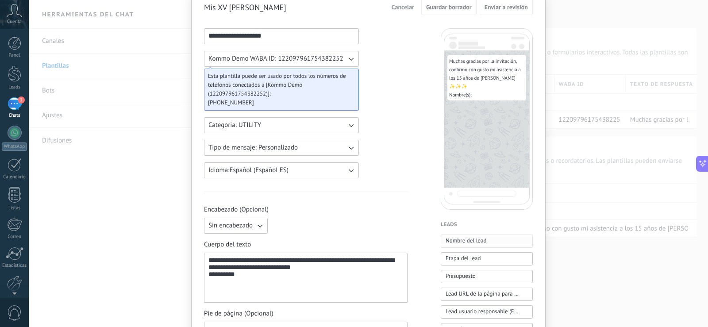
scroll to position [88, 0]
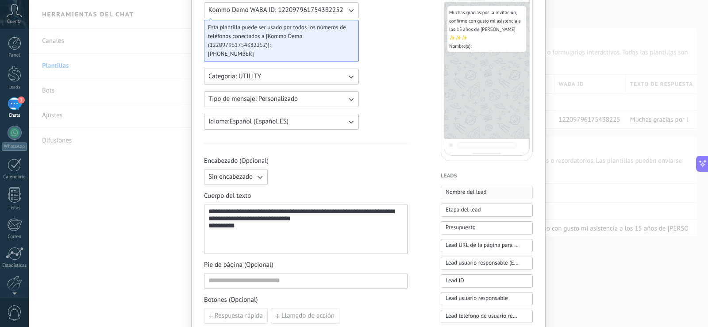
click at [482, 198] on button "Nombre del lead" at bounding box center [486, 192] width 92 height 13
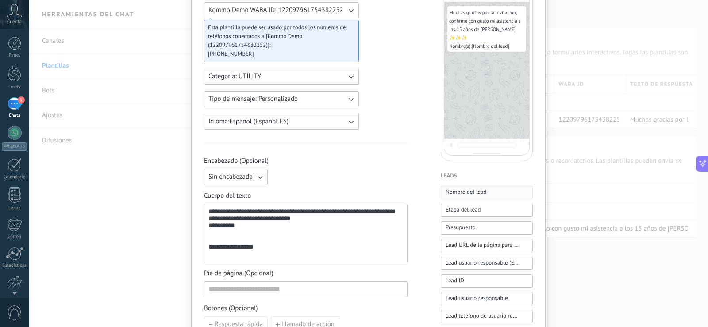
click at [482, 198] on button "Nombre del lead" at bounding box center [486, 192] width 92 height 13
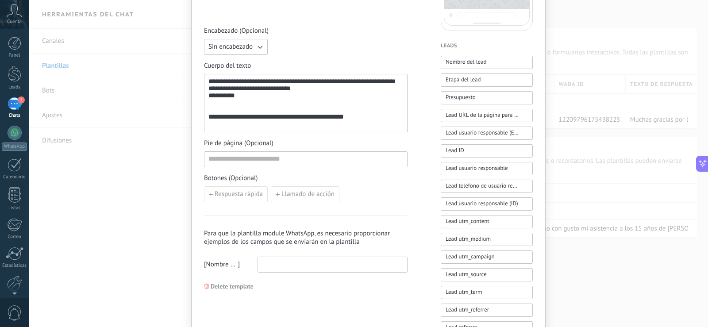
scroll to position [265, 0]
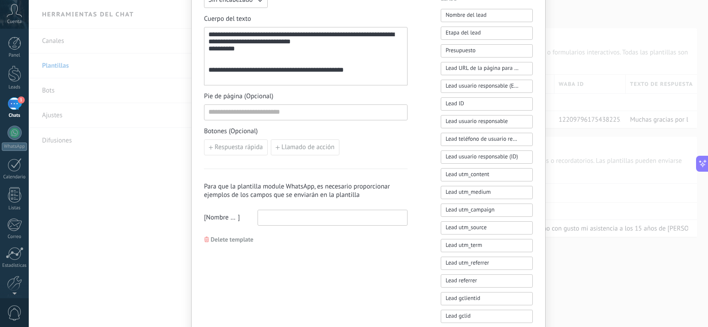
click at [232, 239] on span "Delete template" at bounding box center [232, 239] width 43 height 6
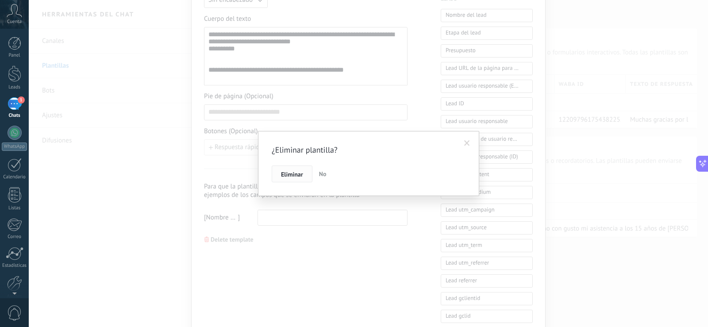
click at [298, 177] on span "Eliminar" at bounding box center [292, 174] width 22 height 6
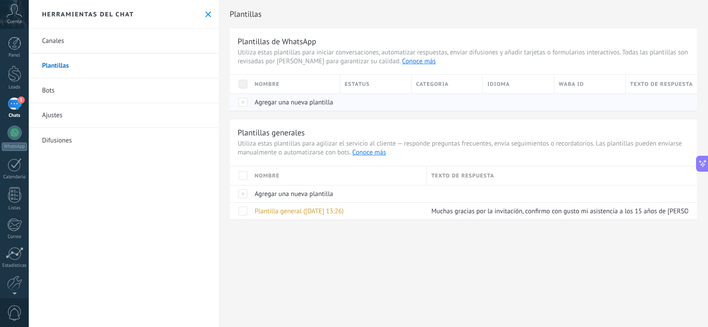
click at [256, 105] on span "Agregar una nueva plantilla" at bounding box center [294, 102] width 78 height 8
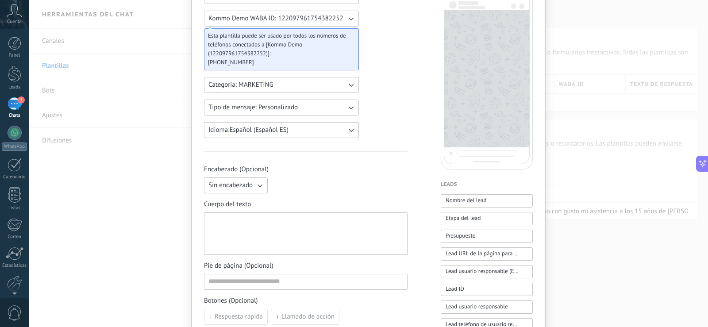
scroll to position [88, 0]
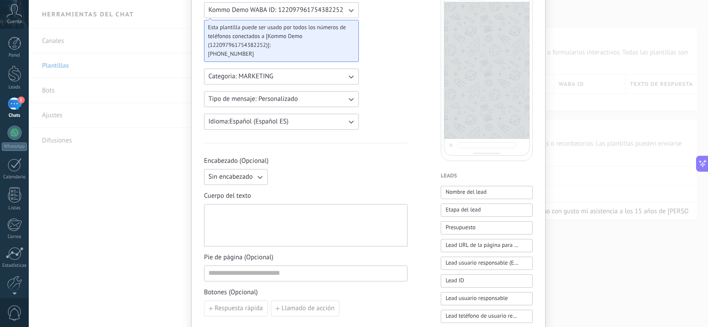
click at [302, 226] on div at bounding box center [305, 225] width 195 height 35
paste div
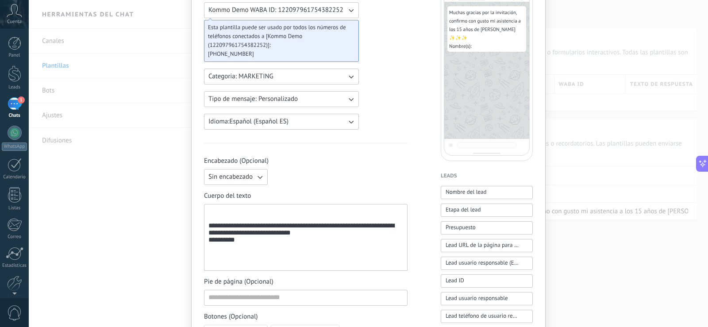
click at [209, 229] on div "**********" at bounding box center [305, 237] width 195 height 59
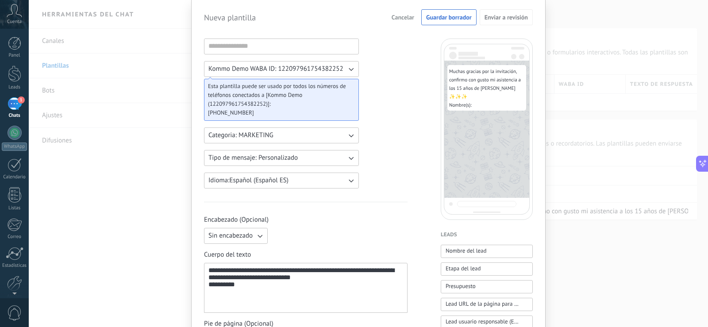
scroll to position [0, 0]
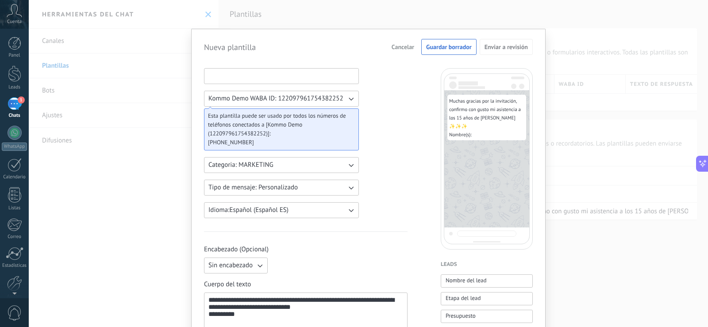
click at [283, 74] on input at bounding box center [281, 76] width 154 height 14
type input "******"
click at [276, 98] on span "Kommo Demo WABA ID: 122097961754382252" at bounding box center [275, 98] width 135 height 9
click at [289, 101] on span "Kommo Demo WABA ID: 122097961754382252" at bounding box center [275, 98] width 135 height 9
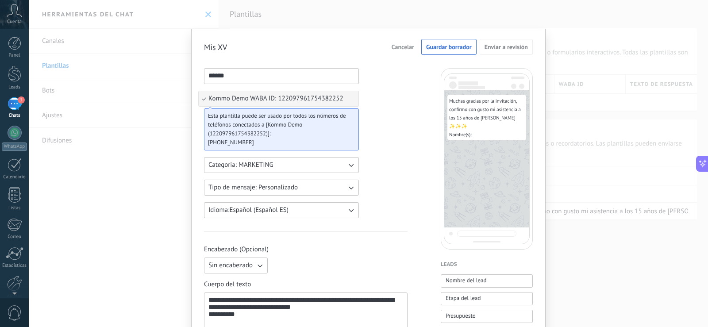
click at [337, 95] on span "Kommo Demo WABA ID: 122097961754382252" at bounding box center [275, 98] width 135 height 9
click at [294, 172] on button "Categoria: MARKETING" at bounding box center [281, 165] width 155 height 16
click at [287, 157] on div "****** Kommo Demo WABA ID: 122097961754382252 Esta plantilla puede ser usado po…" at bounding box center [281, 143] width 155 height 150
click at [286, 168] on button "Categoria: MARKETING" at bounding box center [281, 165] width 155 height 16
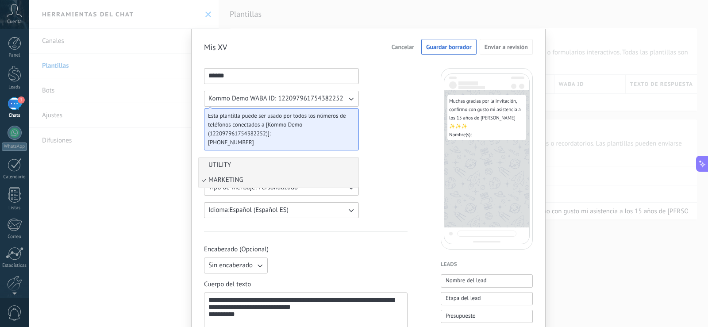
click at [285, 165] on li "UTILITY" at bounding box center [279, 164] width 160 height 15
click at [285, 188] on span "Tipo de mensaje: Personalizado" at bounding box center [252, 187] width 89 height 9
click at [288, 184] on li "Personalizado" at bounding box center [279, 187] width 160 height 15
click at [427, 40] on button "Guardar borrador" at bounding box center [448, 47] width 55 height 16
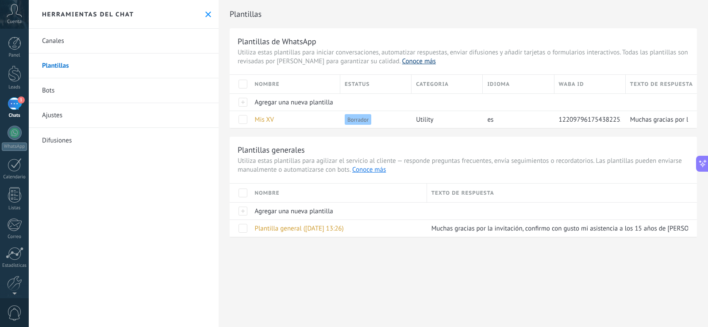
click at [402, 63] on link "Conoce más" at bounding box center [419, 61] width 34 height 8
click at [79, 88] on link "Bots" at bounding box center [124, 90] width 190 height 25
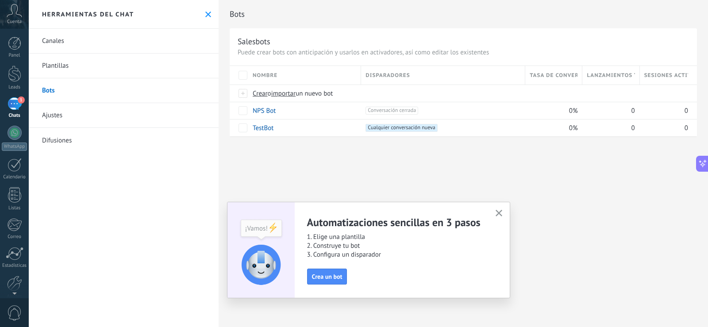
click at [50, 119] on link "Ajustes" at bounding box center [124, 115] width 190 height 25
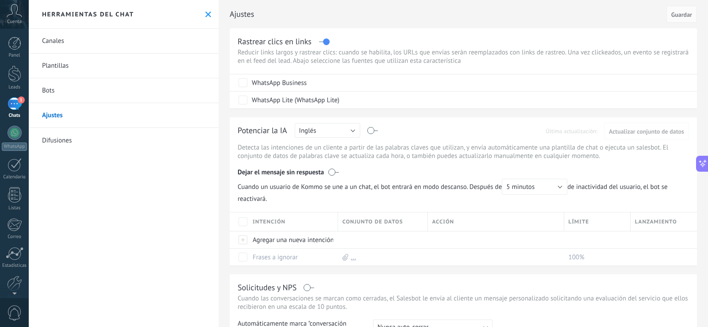
click at [93, 140] on link "Difusiones" at bounding box center [124, 140] width 190 height 25
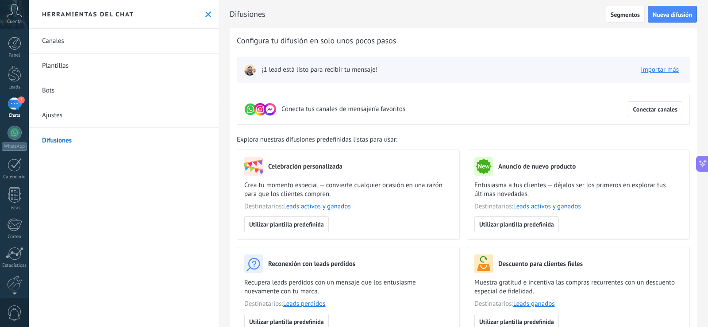
click at [72, 121] on link "Ajustes" at bounding box center [124, 115] width 190 height 25
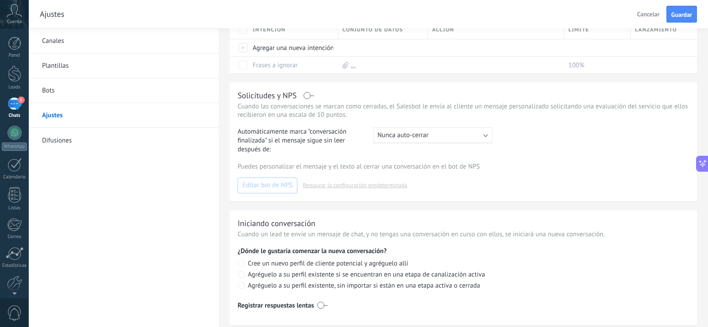
scroll to position [210, 0]
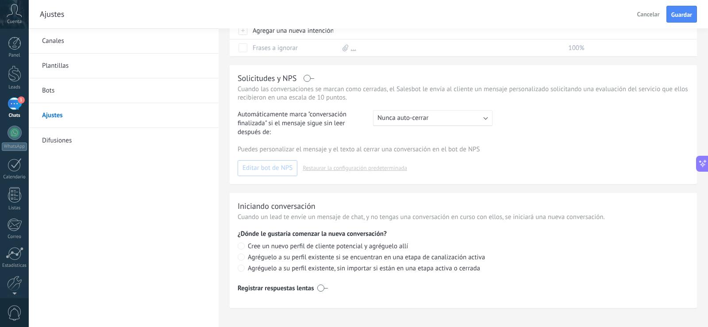
click at [69, 73] on link "Plantillas" at bounding box center [124, 66] width 190 height 25
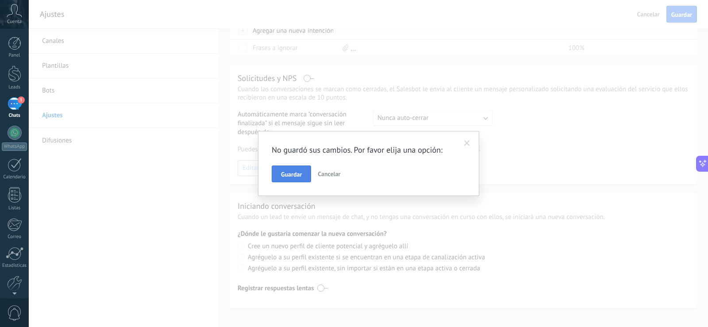
click at [300, 171] on span "Guardar" at bounding box center [291, 174] width 21 height 6
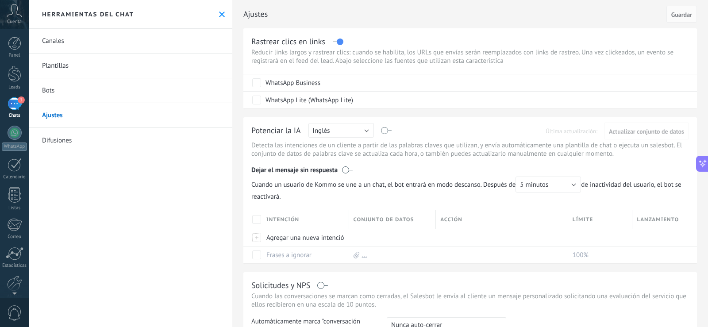
click at [160, 87] on link "Bots" at bounding box center [130, 90] width 203 height 25
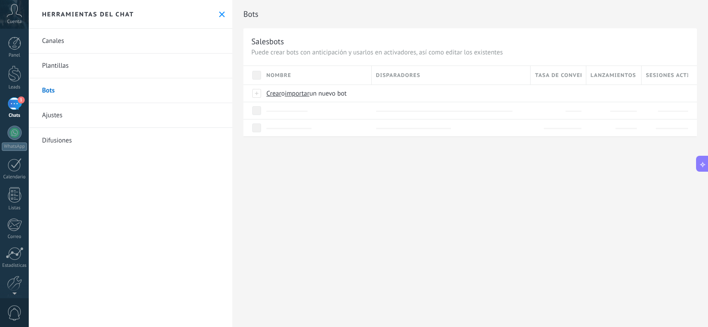
click at [150, 65] on link "Plantillas" at bounding box center [130, 66] width 203 height 25
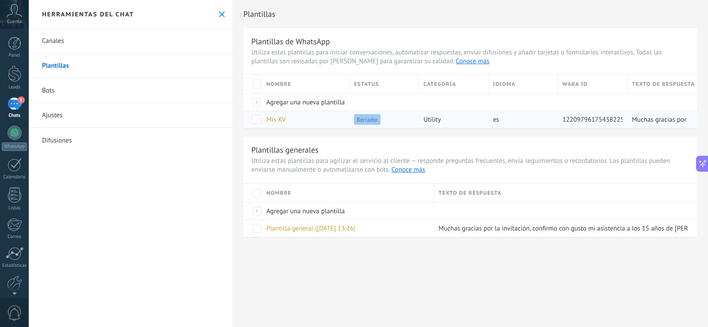
click at [438, 123] on span "utility" at bounding box center [431, 119] width 17 height 8
click at [278, 121] on span "Mis XV" at bounding box center [275, 119] width 19 height 8
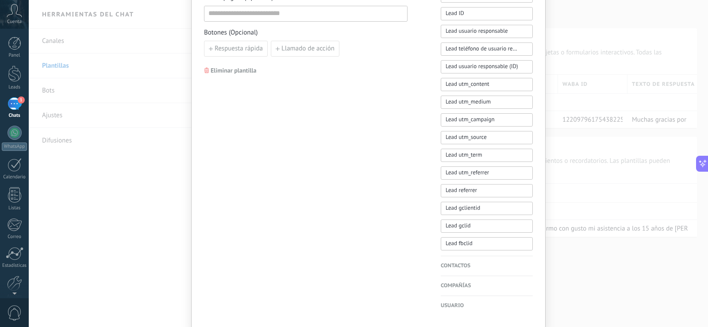
scroll to position [341, 0]
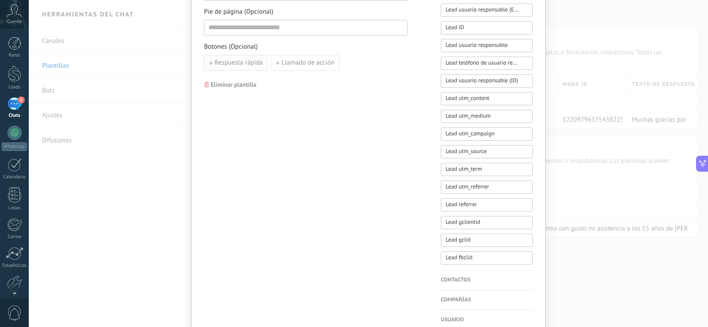
click at [241, 65] on span "Respuesta rápida" at bounding box center [238, 63] width 48 height 6
click at [276, 61] on input at bounding box center [253, 62] width 99 height 14
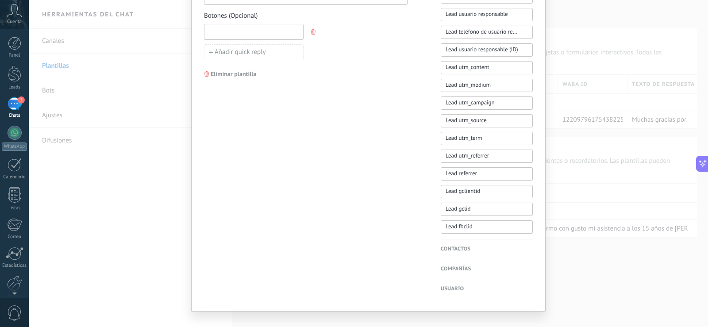
scroll to position [386, 0]
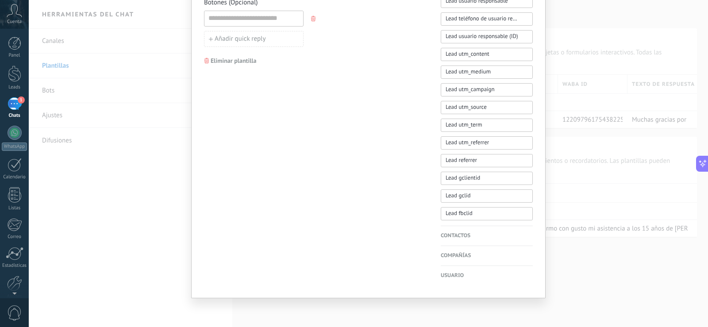
click at [311, 14] on button "button" at bounding box center [313, 18] width 7 height 13
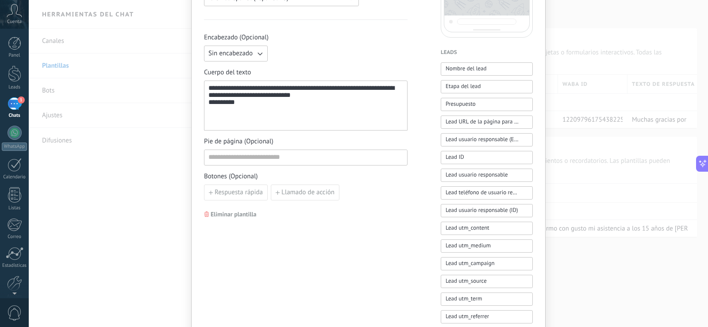
scroll to position [209, 0]
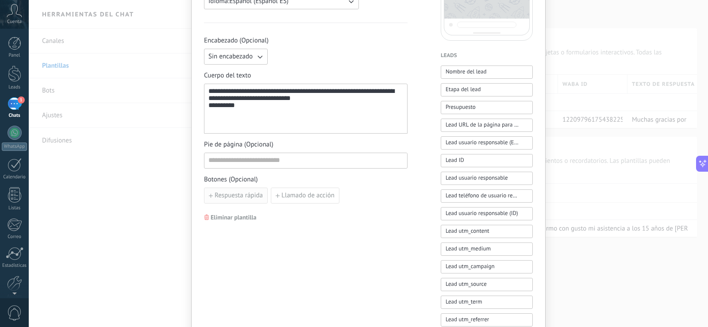
click at [237, 197] on span "Respuesta rápida" at bounding box center [238, 195] width 48 height 6
click at [266, 192] on input at bounding box center [253, 195] width 99 height 14
type input "*"
click at [315, 193] on button "button" at bounding box center [313, 195] width 7 height 13
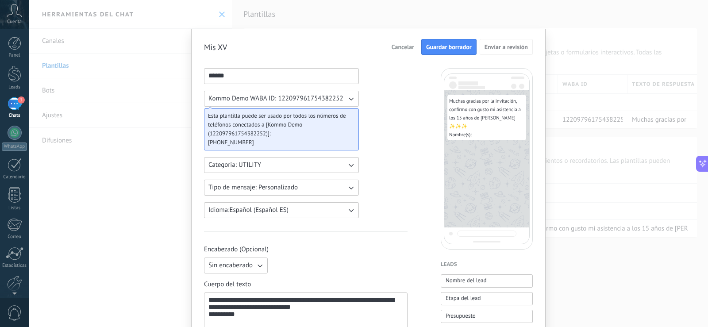
click at [461, 46] on span "Guardar borrador" at bounding box center [449, 47] width 46 height 6
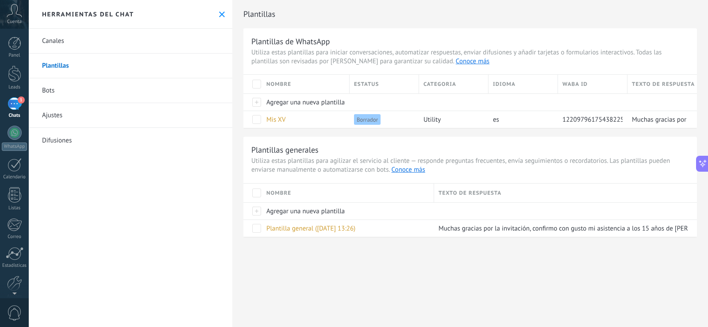
click at [707, 168] on button at bounding box center [702, 164] width 12 height 16
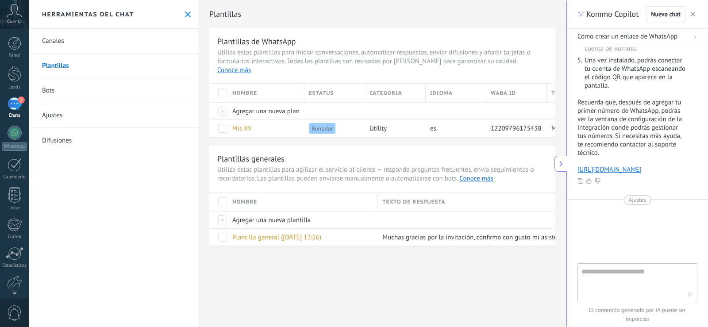
click at [613, 276] on textarea at bounding box center [631, 282] width 100 height 32
type textarea "**********"
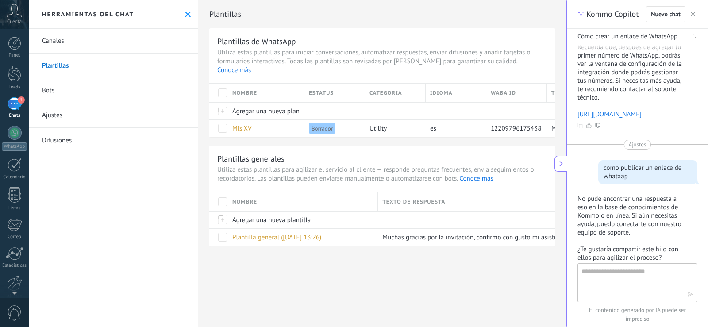
scroll to position [339, 0]
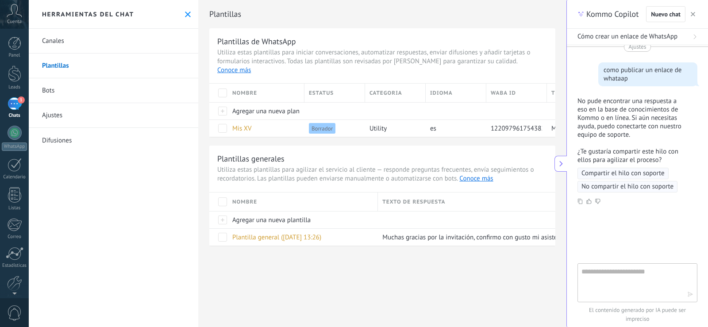
click at [231, 289] on div "Plantillas Plantillas de WhatsApp Utiliza estas plantillas para iniciar convers…" at bounding box center [382, 163] width 368 height 327
click at [247, 124] on span "Mis XV" at bounding box center [241, 128] width 19 height 8
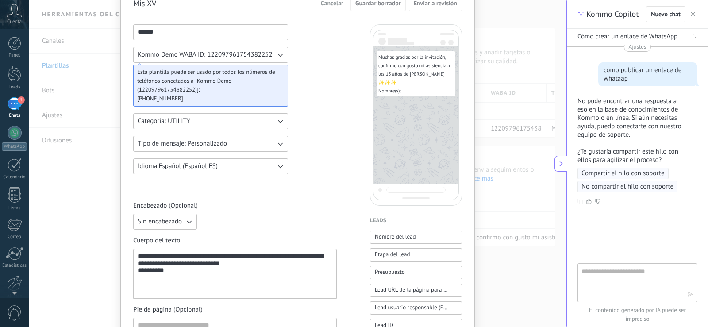
scroll to position [44, 0]
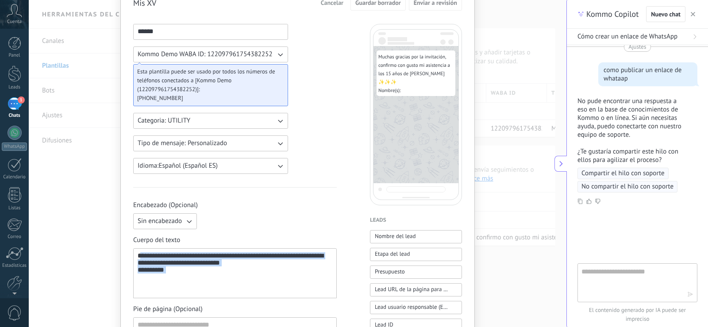
drag, startPoint x: 184, startPoint y: 286, endPoint x: 139, endPoint y: 256, distance: 53.6
click at [139, 256] on div "**********" at bounding box center [235, 273] width 195 height 42
click at [192, 285] on div "**********" at bounding box center [235, 273] width 195 height 42
click at [184, 283] on div "**********" at bounding box center [235, 273] width 195 height 42
drag, startPoint x: 184, startPoint y: 279, endPoint x: 114, endPoint y: 245, distance: 77.1
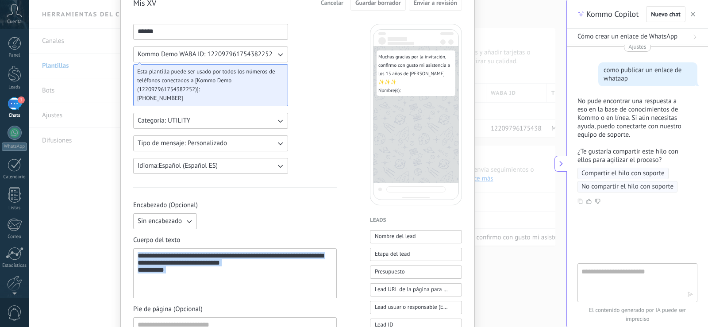
click at [115, 246] on div "**********" at bounding box center [297, 163] width 537 height 327
copy div "**********"
click at [252, 290] on div "**********" at bounding box center [235, 273] width 195 height 42
drag, startPoint x: 162, startPoint y: 278, endPoint x: 120, endPoint y: 253, distance: 48.8
click at [120, 253] on div "**********" at bounding box center [297, 312] width 354 height 655
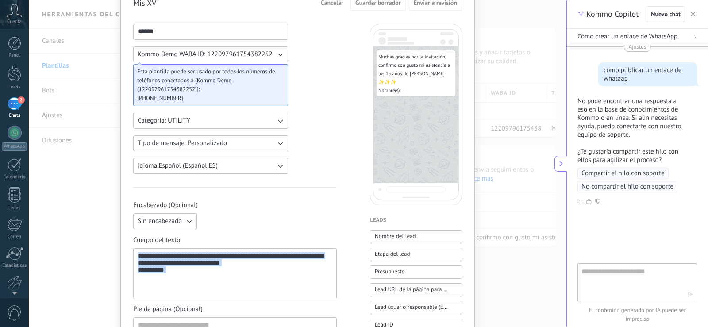
copy div "**********"
